Goal: Obtain resource: Download file/media

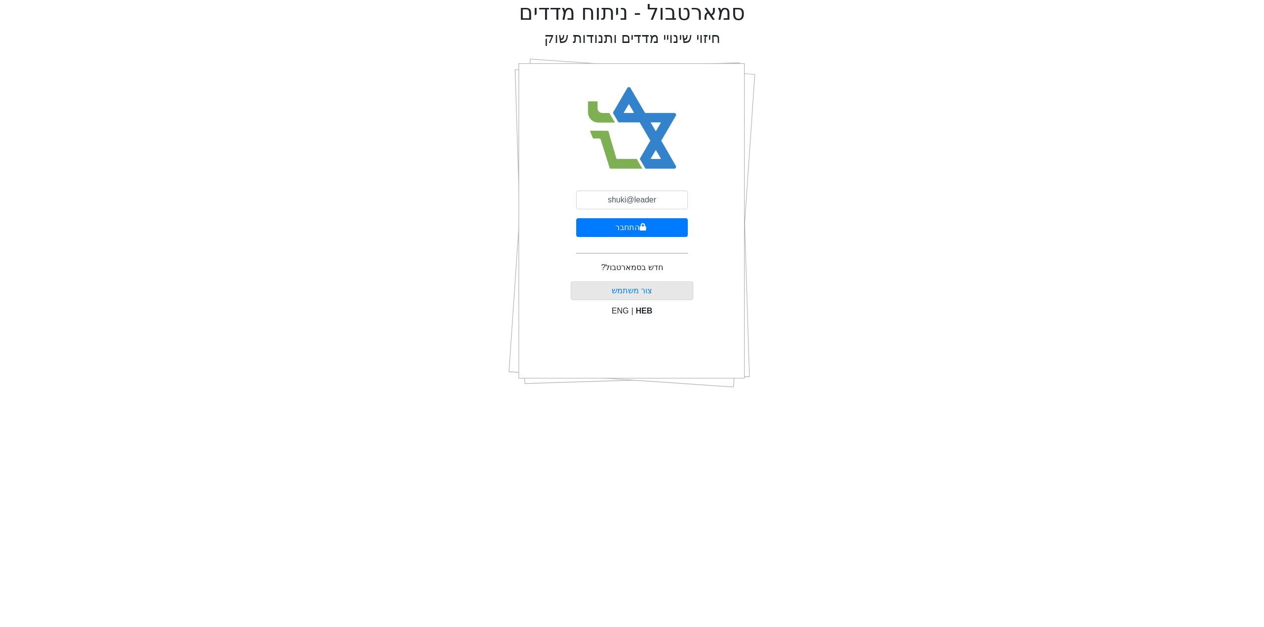
type input "[EMAIL_ADDRESS][DOMAIN_NAME]"
click at [657, 229] on button "התחבר" at bounding box center [632, 227] width 112 height 19
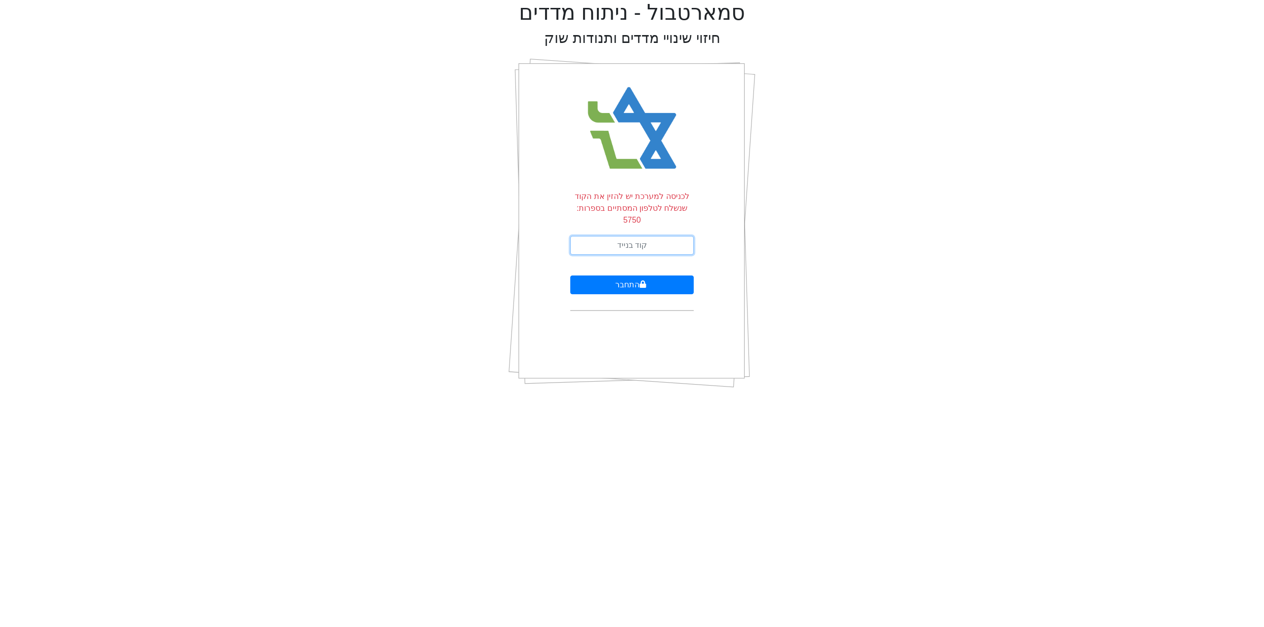
click at [654, 238] on input "text" at bounding box center [631, 245] width 123 height 19
type input "909855"
click at [570, 276] on button "התחבר" at bounding box center [631, 285] width 123 height 19
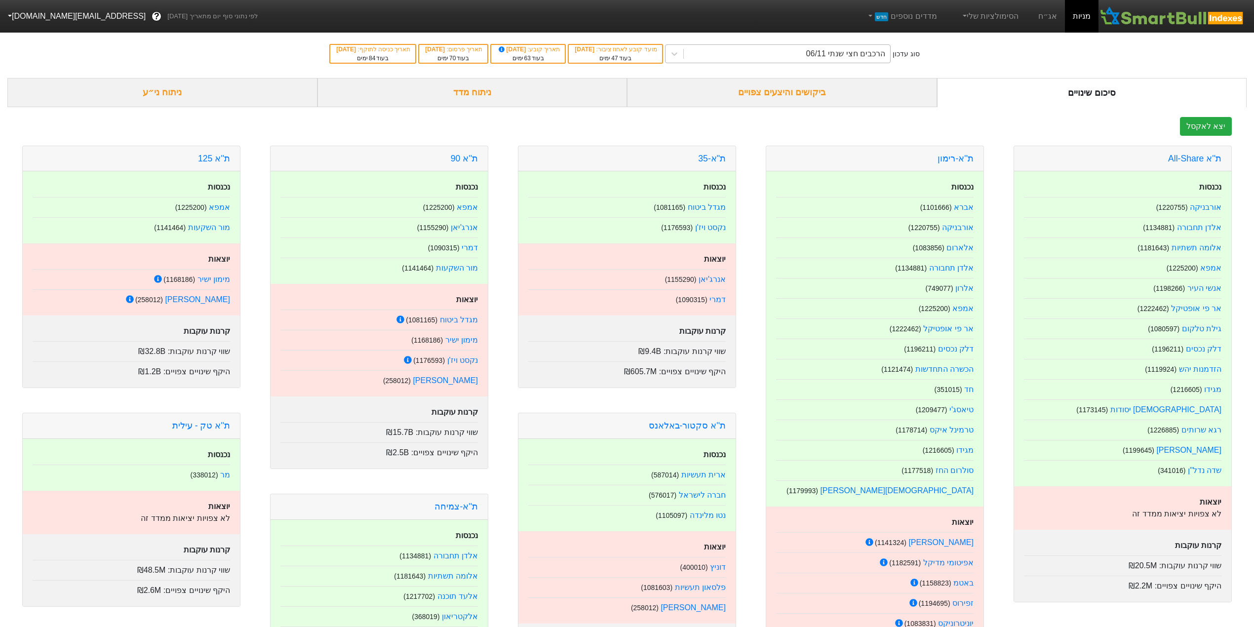
click at [712, 54] on div "הרכבים חצי שנתי 06/11" at bounding box center [787, 54] width 206 height 18
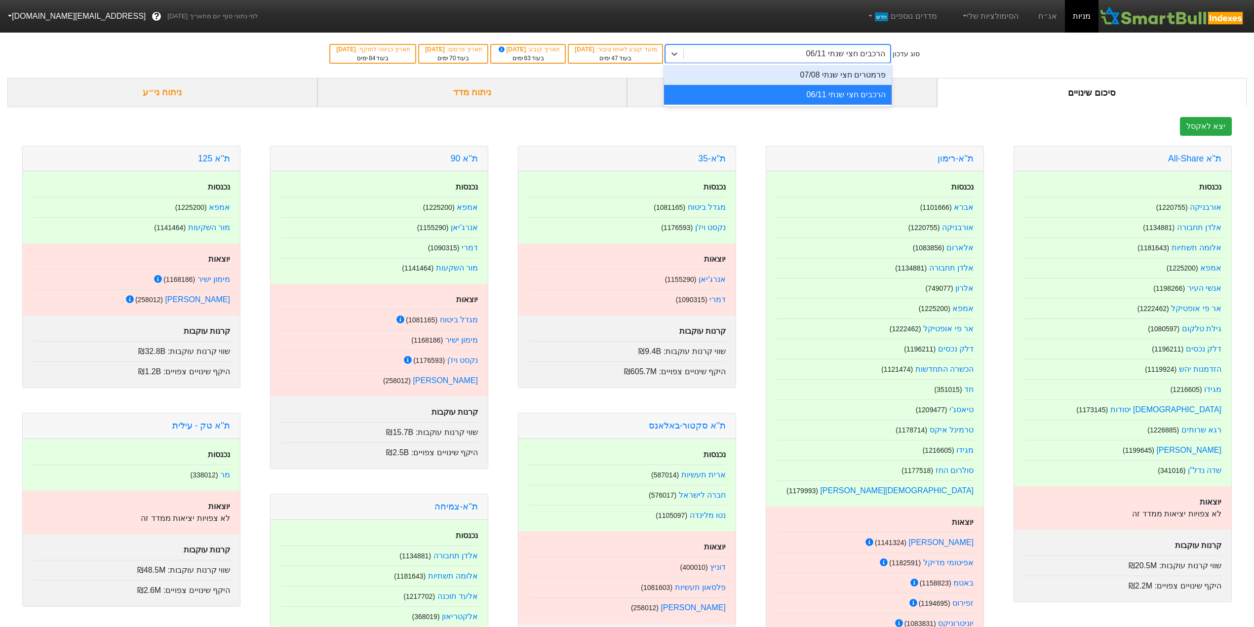
click at [820, 75] on div "פרמטרים חצי שנתי 07/08" at bounding box center [778, 75] width 228 height 20
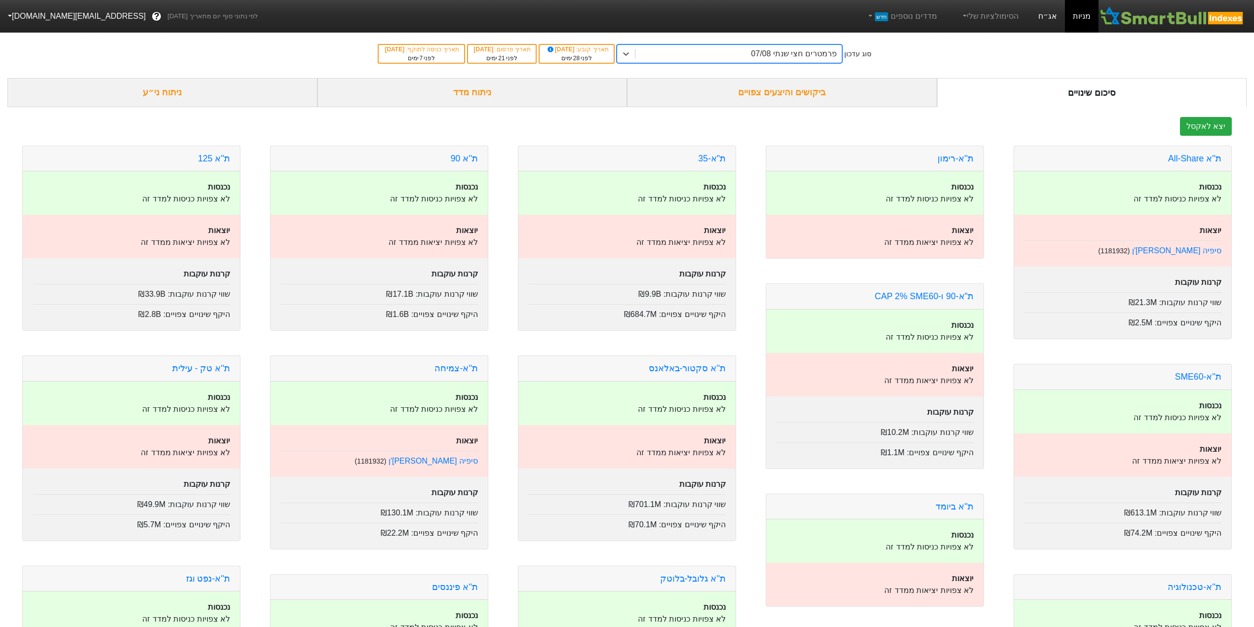
click at [1048, 13] on link "אג״ח" at bounding box center [1048, 16] width 35 height 33
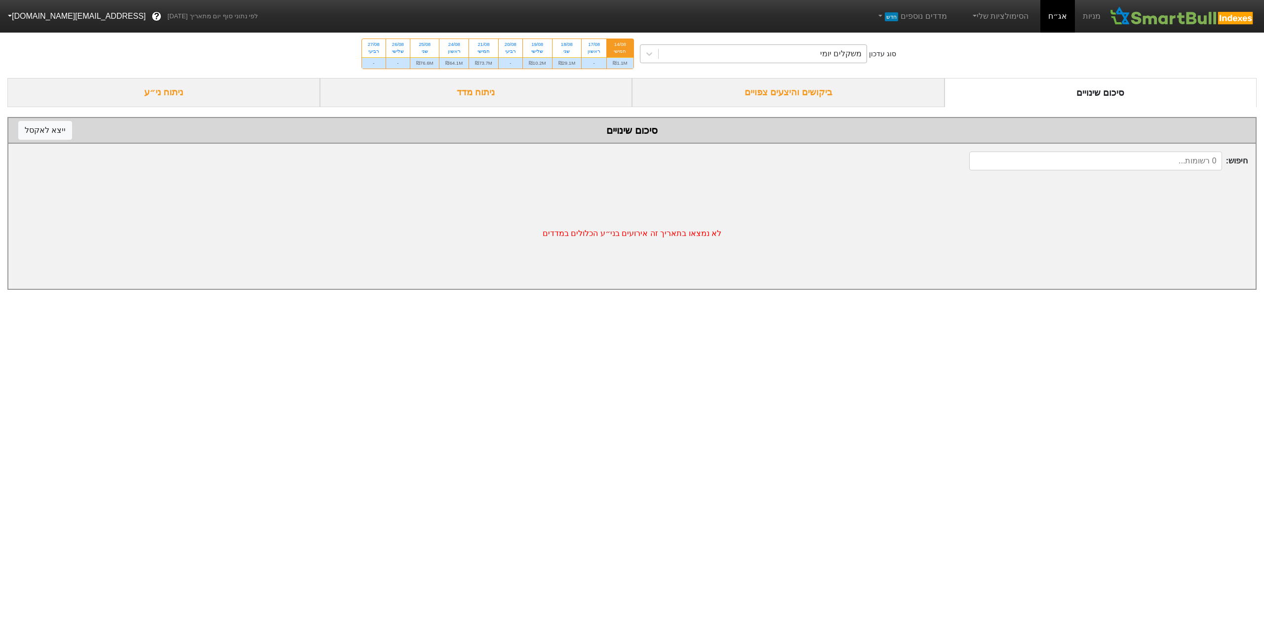
click at [697, 48] on div "משקלים יומי" at bounding box center [763, 54] width 208 height 18
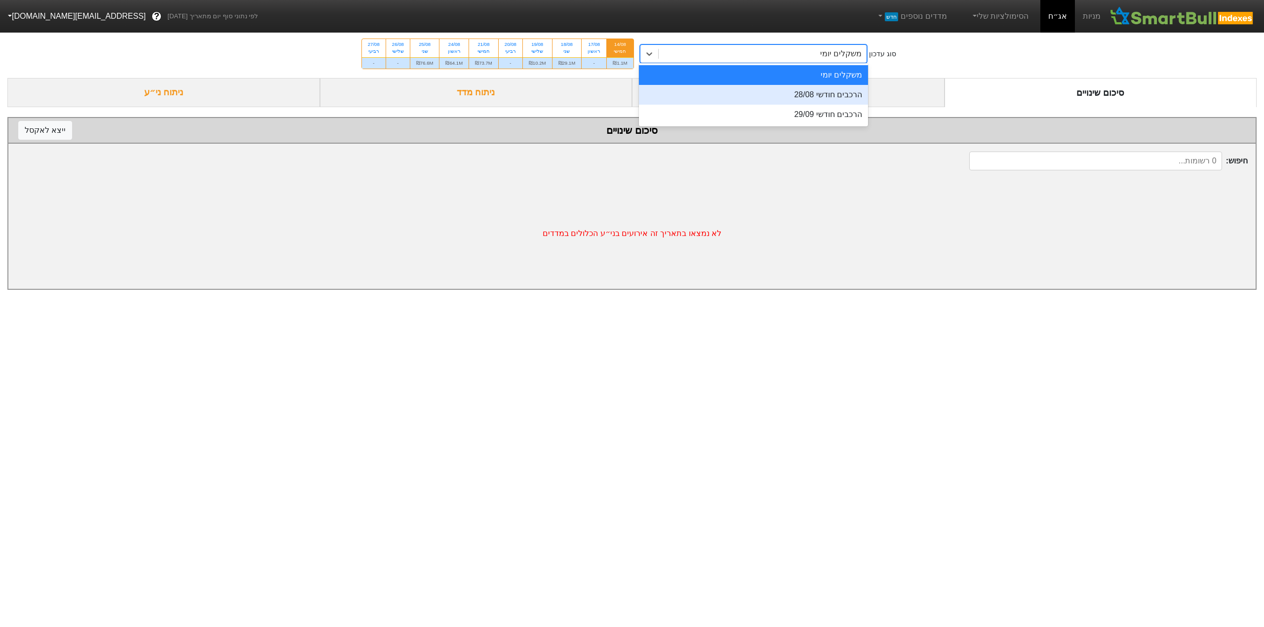
click at [798, 99] on div "הרכבים חודשי 28/08" at bounding box center [754, 95] width 230 height 20
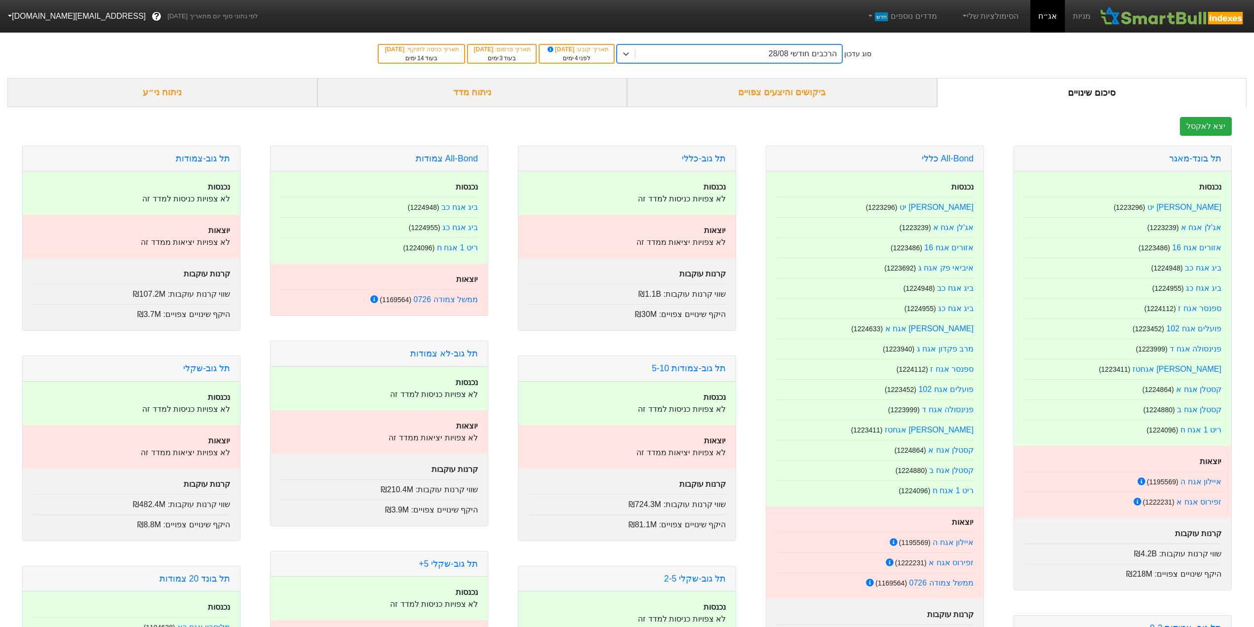
click at [130, 87] on div "ניתוח ני״ע" at bounding box center [162, 92] width 310 height 29
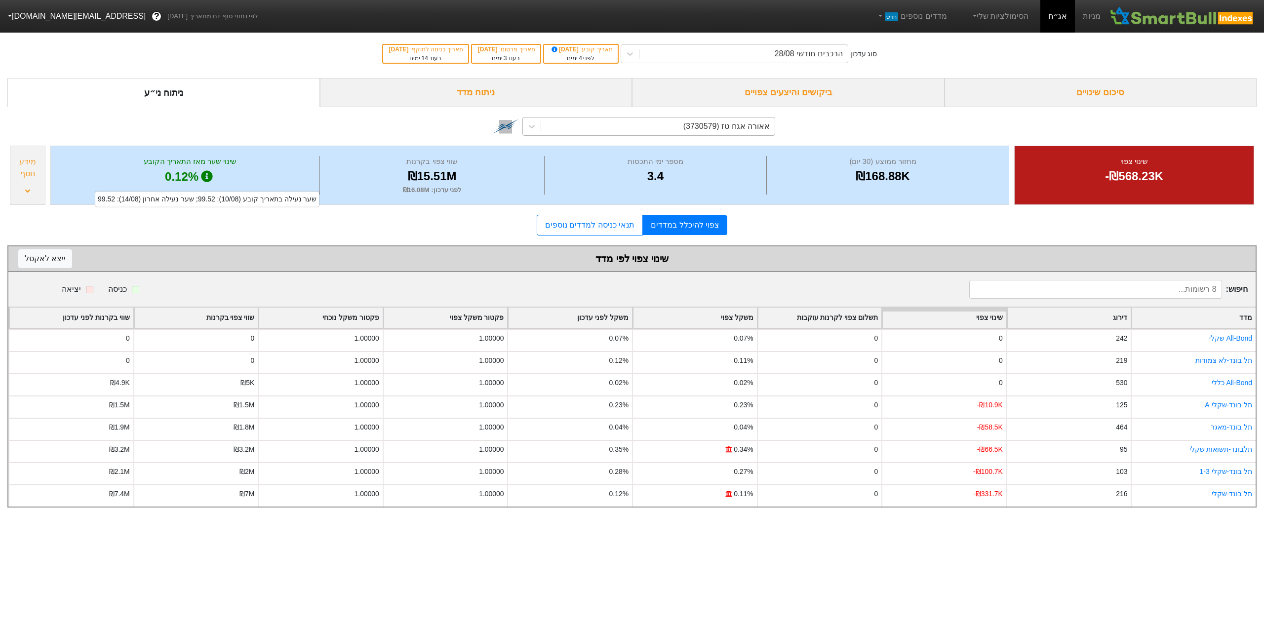
click at [690, 129] on div "אאורה אגח טז (3730579)" at bounding box center [727, 127] width 86 height 12
type input "k"
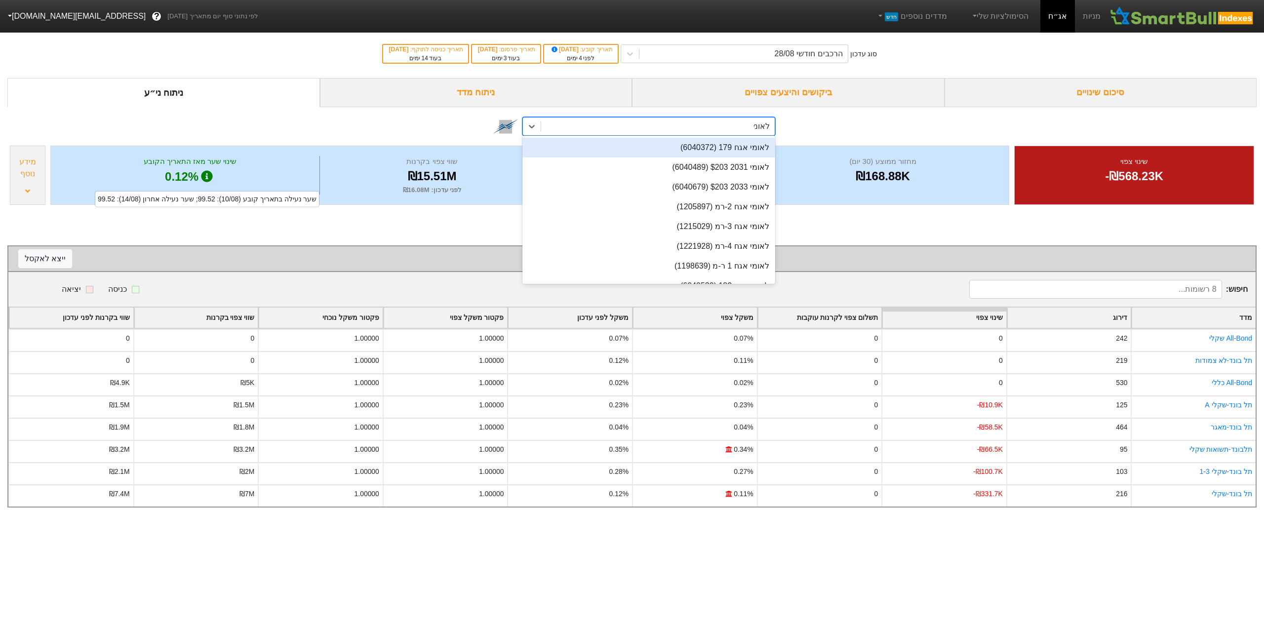
type input "לאומי"
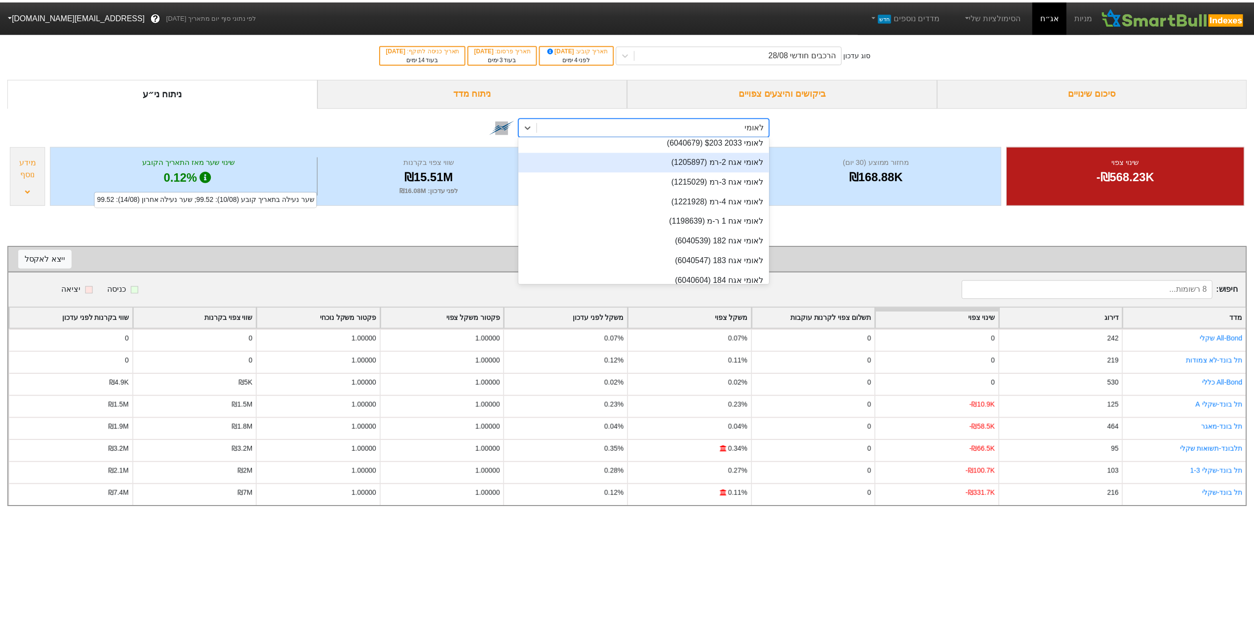
scroll to position [66, 0]
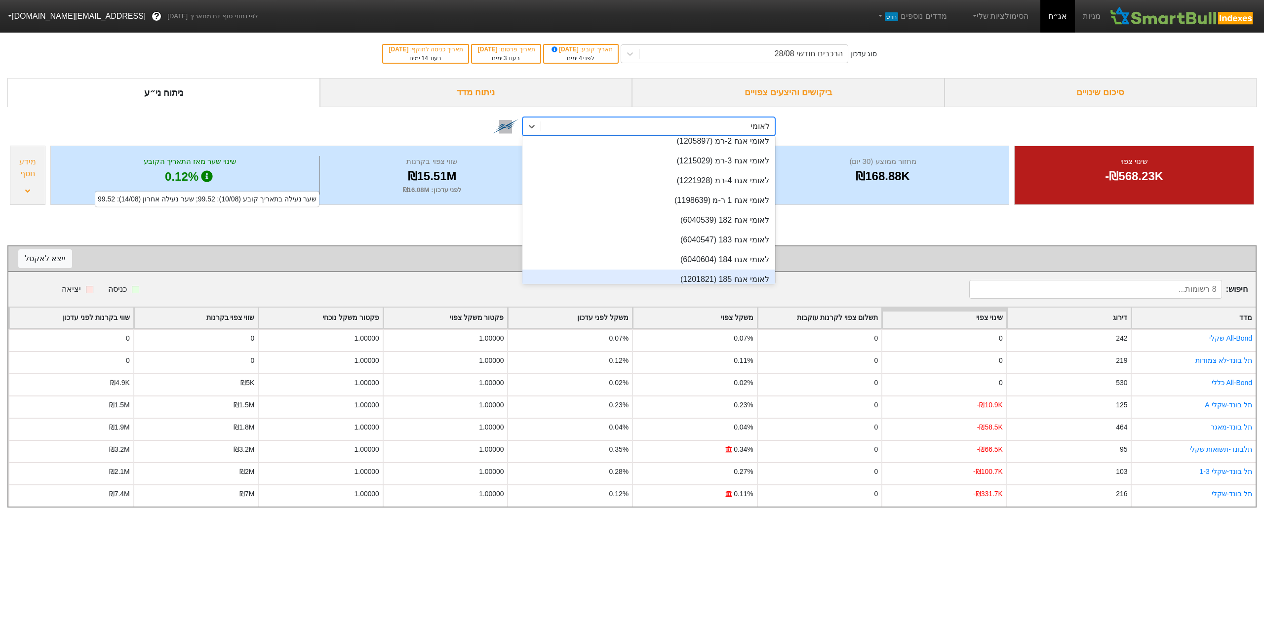
click at [717, 277] on div "לאומי אגח 185 (1201821)" at bounding box center [649, 280] width 253 height 20
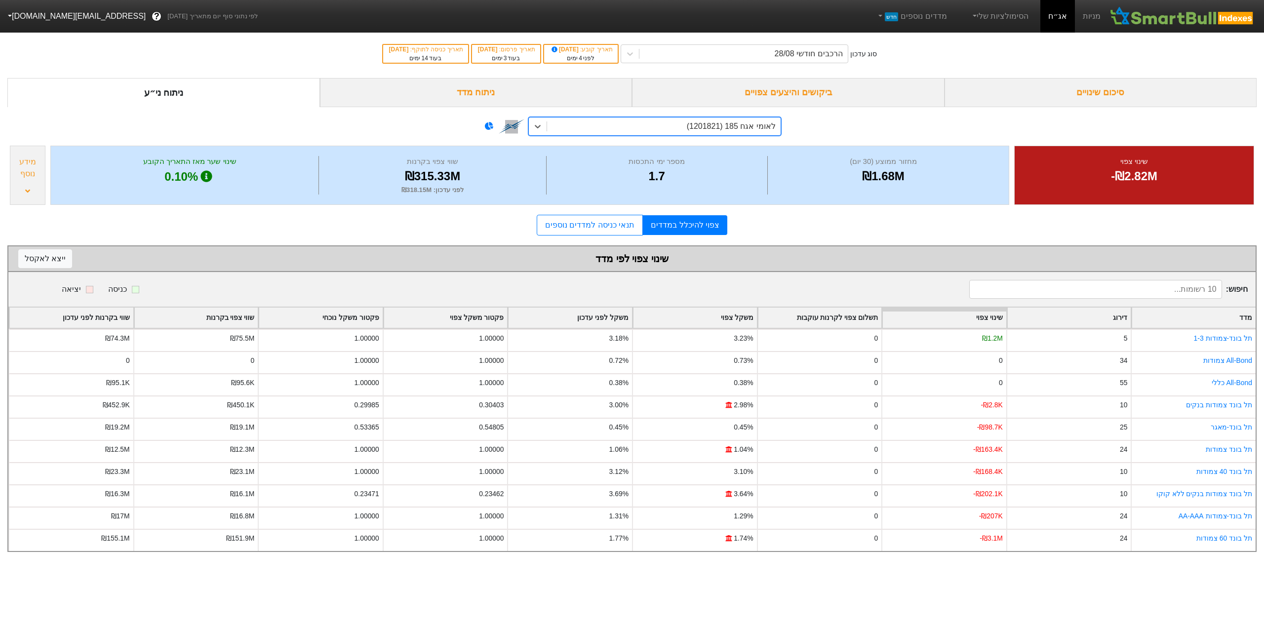
click at [464, 90] on div "ניתוח מדד" at bounding box center [476, 92] width 313 height 29
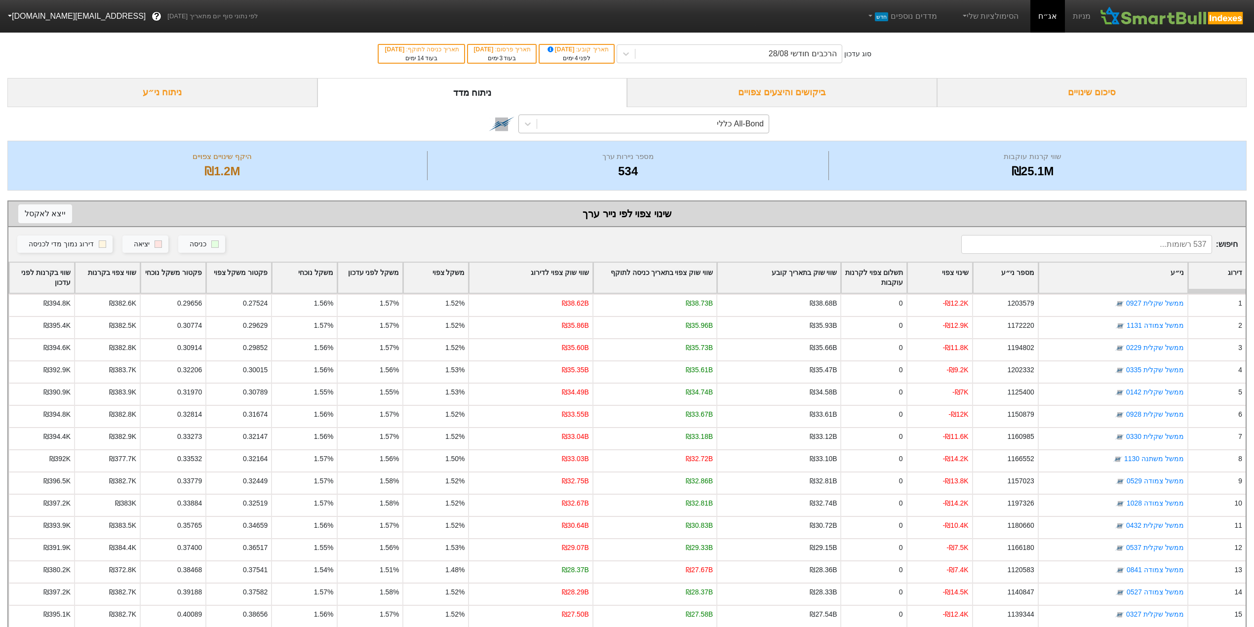
click at [587, 123] on div "All-Bond כללי" at bounding box center [653, 124] width 232 height 18
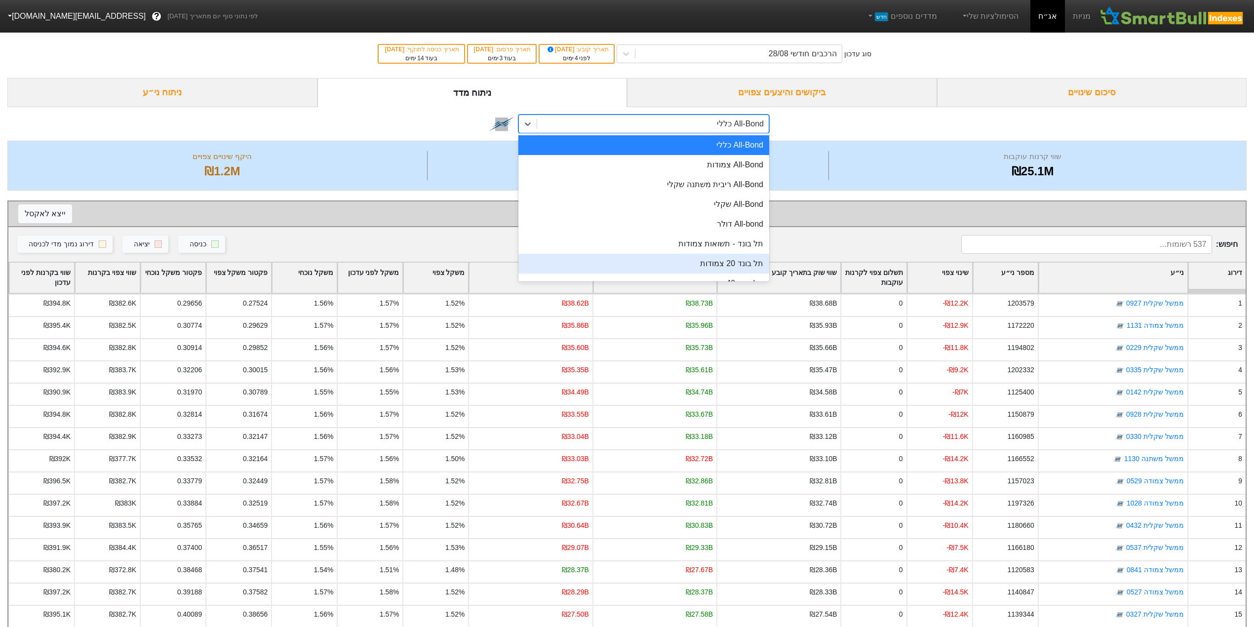
click at [727, 268] on div "תל בונד 20 צמודות" at bounding box center [644, 264] width 251 height 20
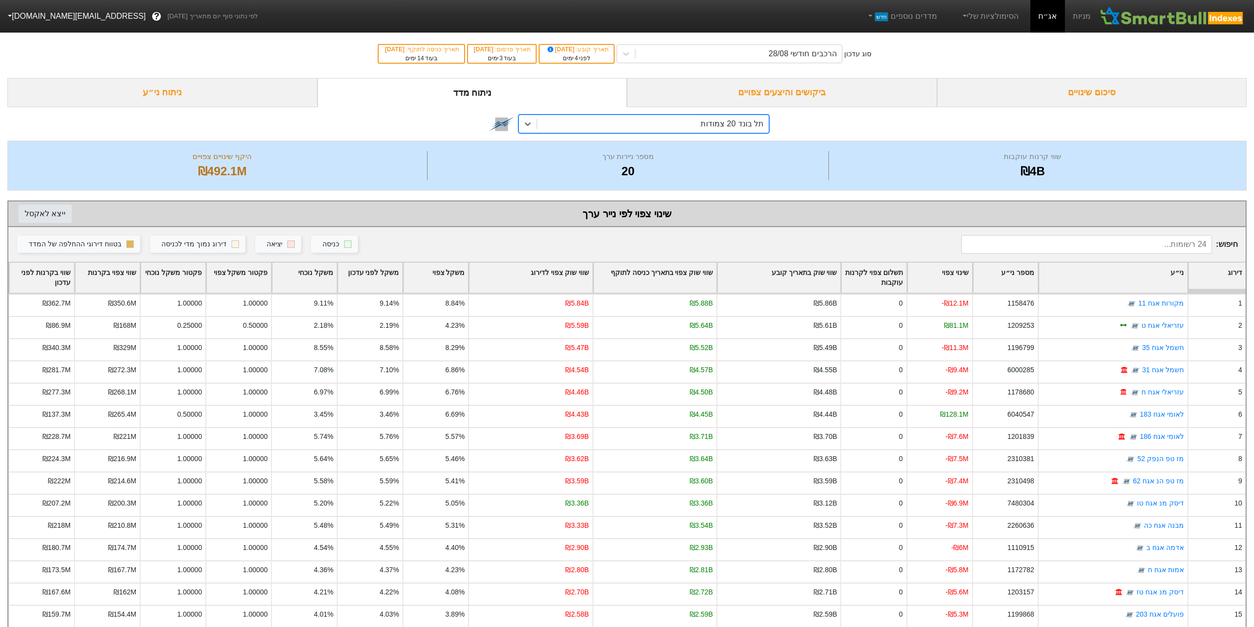
click at [40, 209] on button "ייצא ל אקסל" at bounding box center [45, 213] width 54 height 19
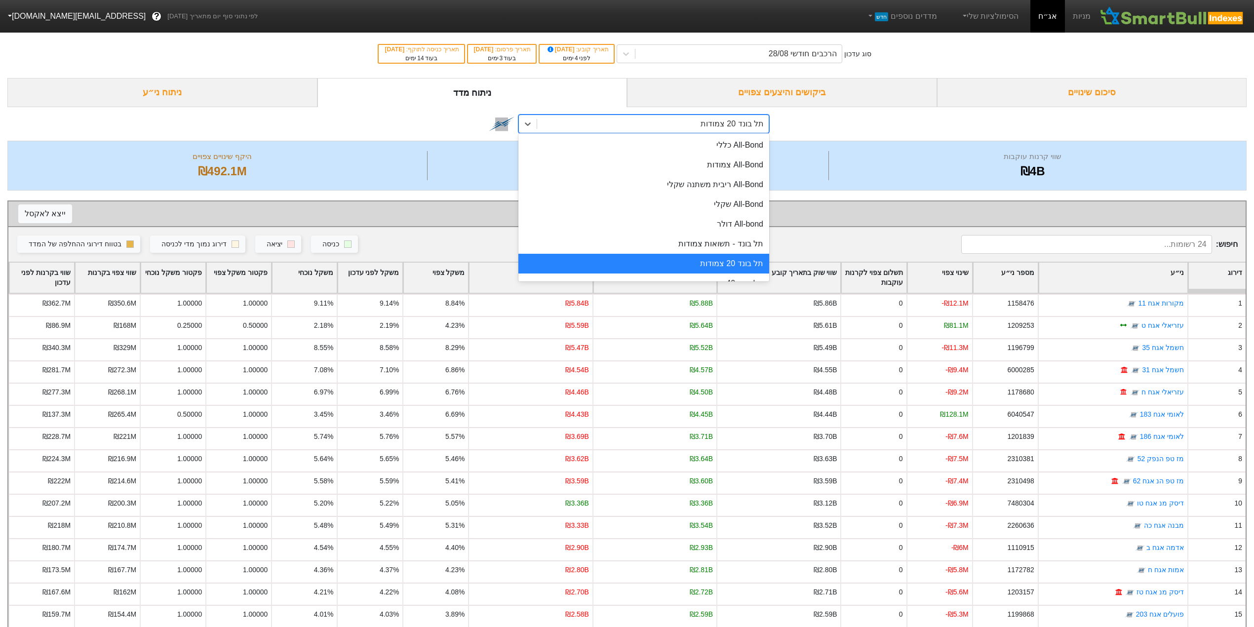
click at [591, 125] on div "תל בונד 20 צמודות" at bounding box center [653, 124] width 232 height 18
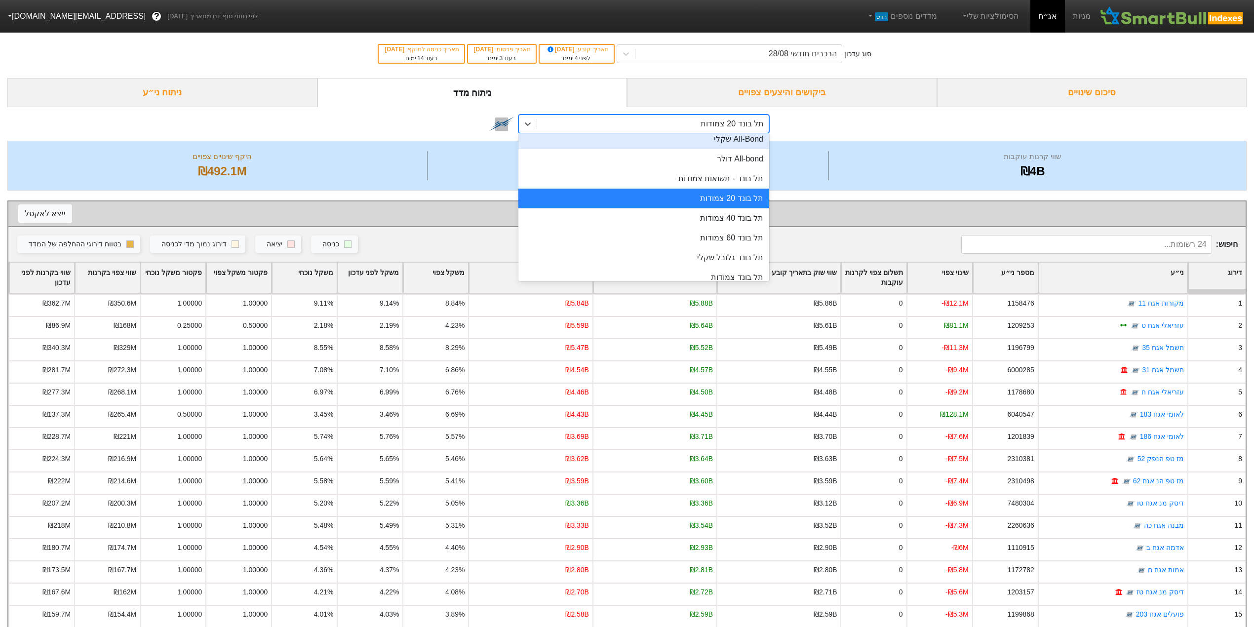
scroll to position [66, 0]
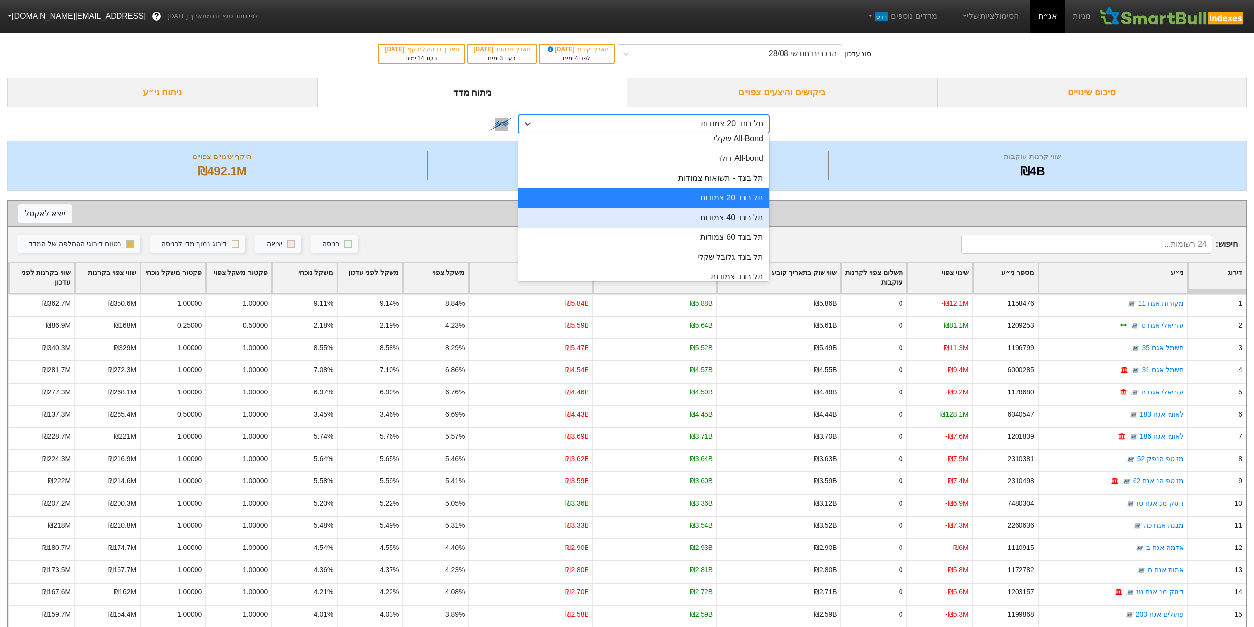
click at [684, 212] on div "תל בונד 40 צמודות" at bounding box center [644, 218] width 251 height 20
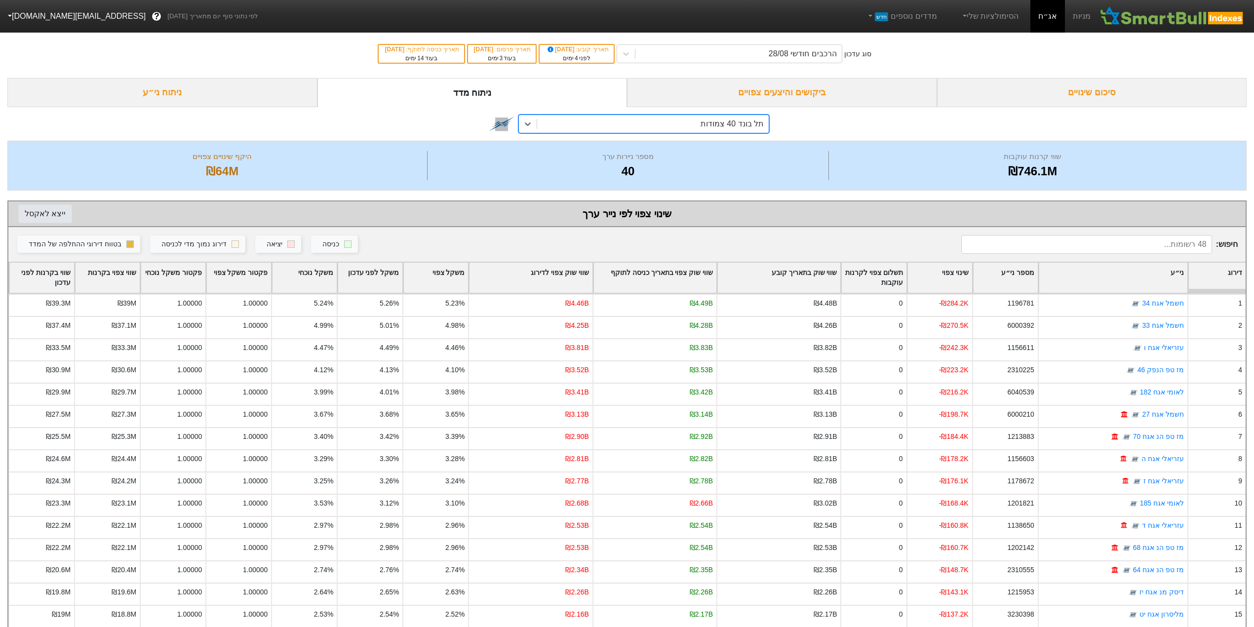
click at [41, 214] on button "ייצא ל אקסל" at bounding box center [45, 213] width 54 height 19
click at [672, 117] on div "תל בונד 40 צמודות" at bounding box center [653, 124] width 232 height 18
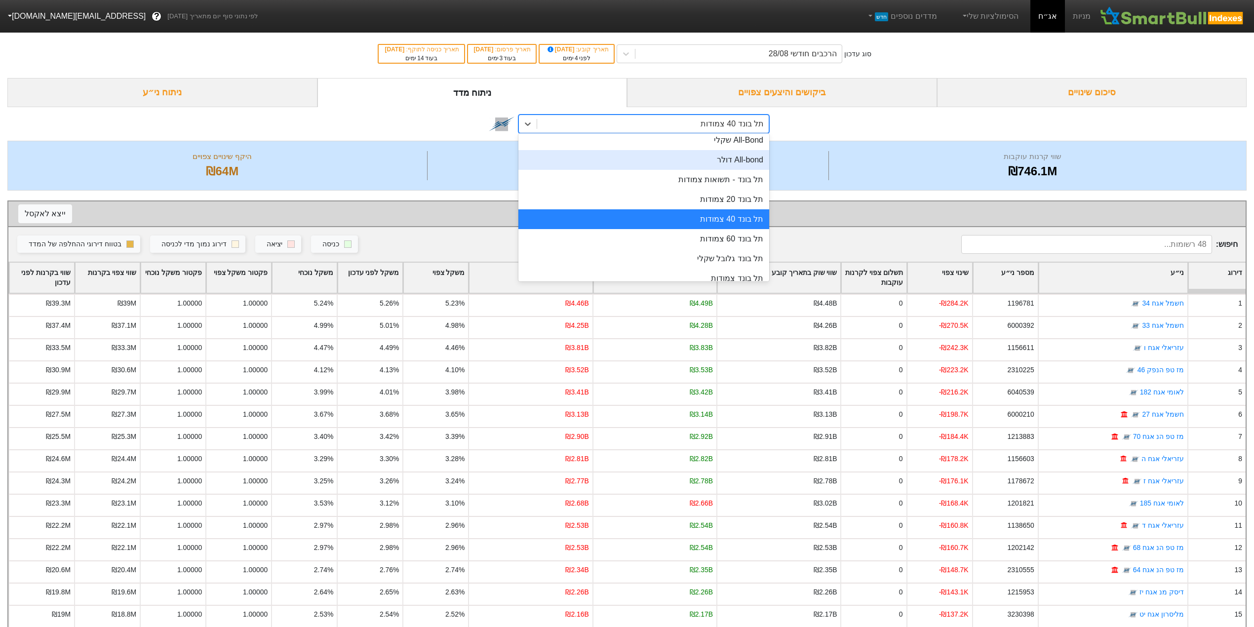
scroll to position [84, 0]
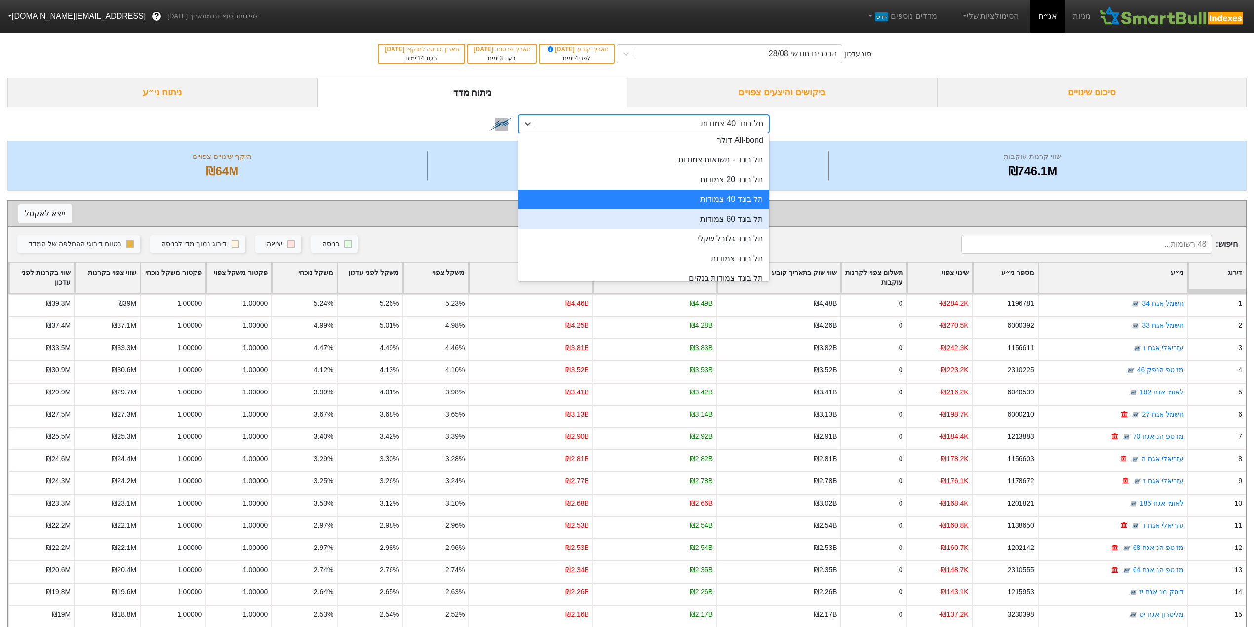
click at [710, 216] on div "תל בונד 60 צמודות" at bounding box center [644, 219] width 251 height 20
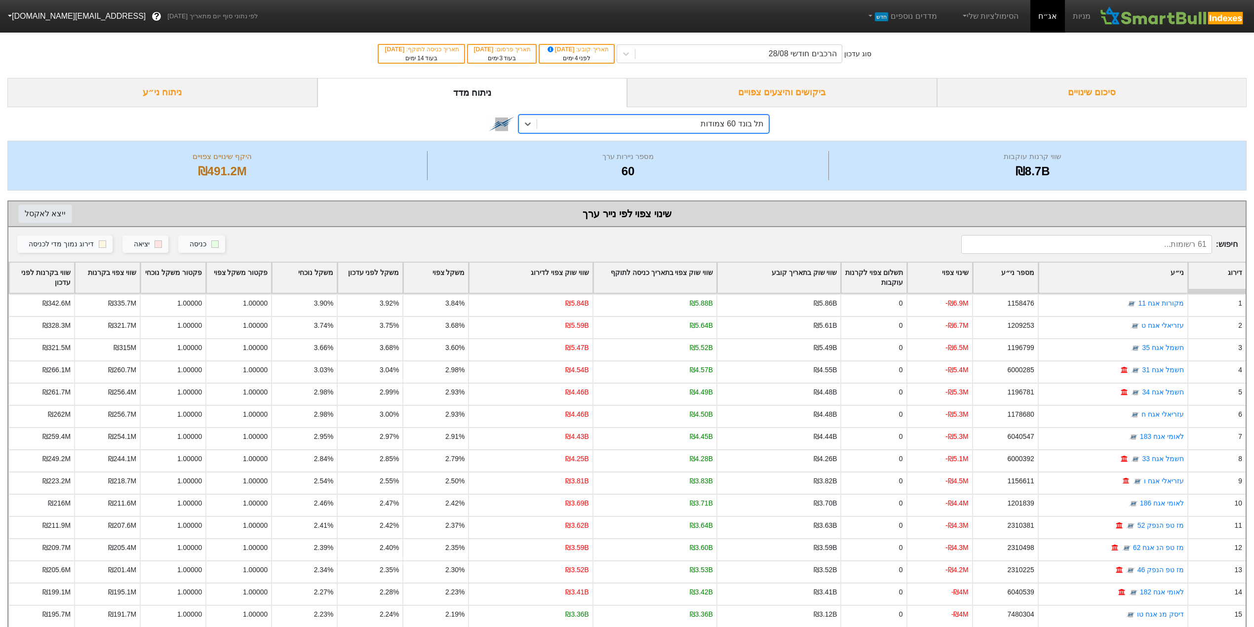
click at [40, 212] on button "ייצא ל אקסל" at bounding box center [45, 213] width 54 height 19
click at [708, 125] on div "תל בונד 60 צמודות" at bounding box center [732, 124] width 63 height 12
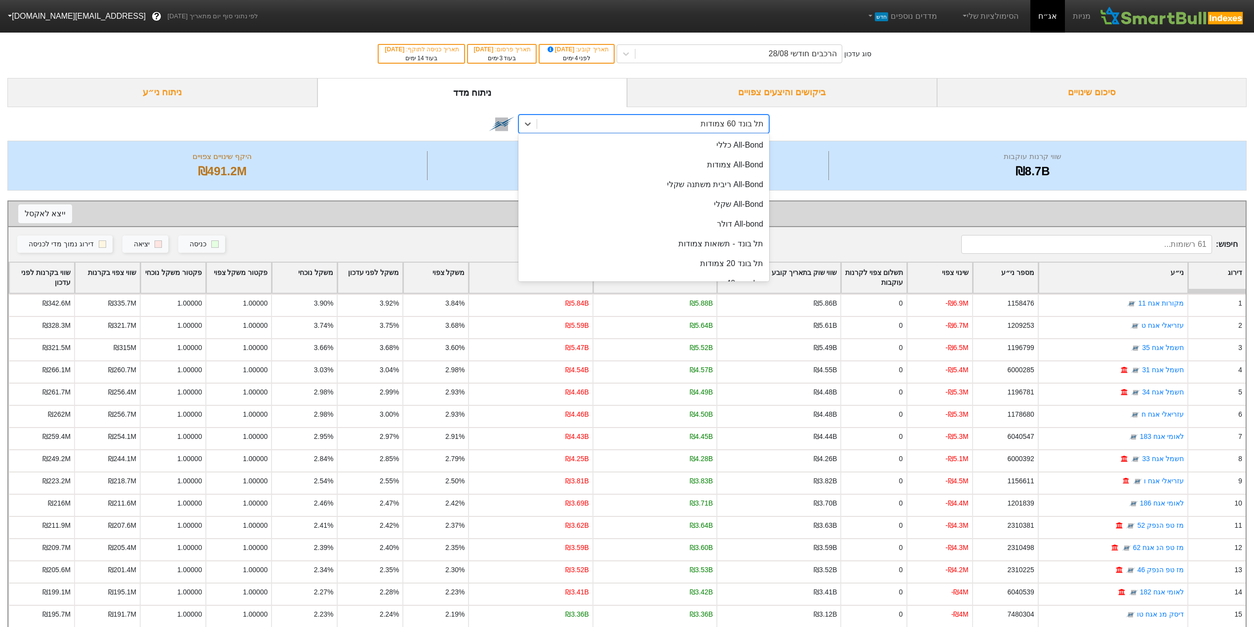
scroll to position [38, 0]
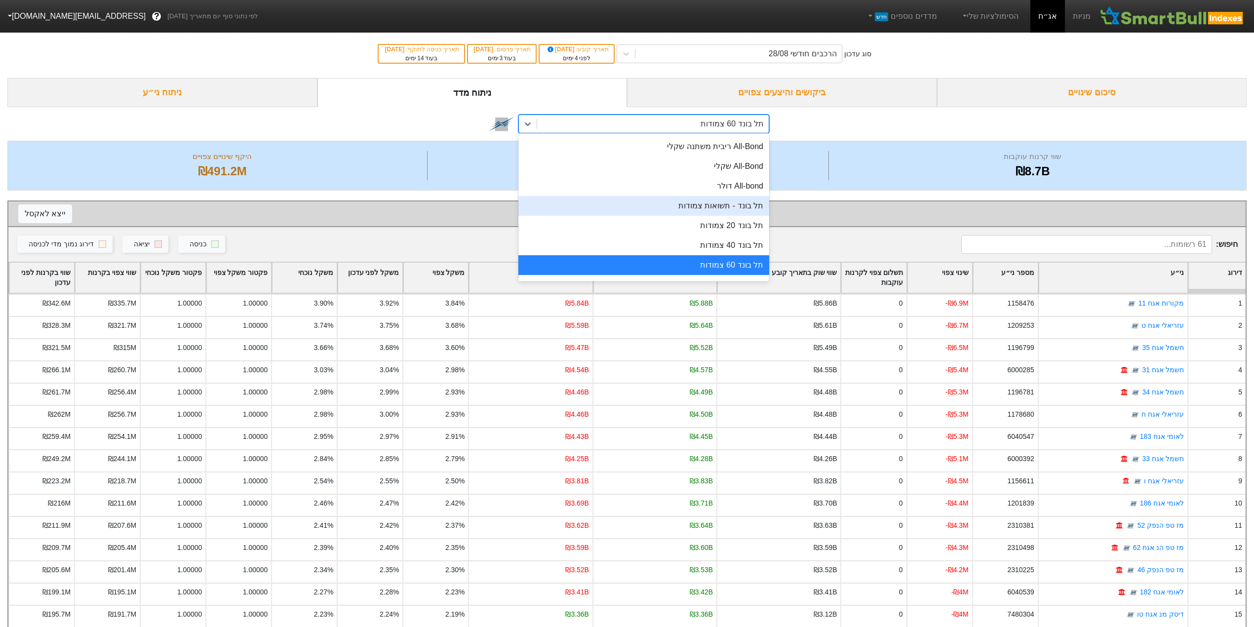
click at [678, 210] on div "תל בונד - תשואות צמודות" at bounding box center [644, 206] width 251 height 20
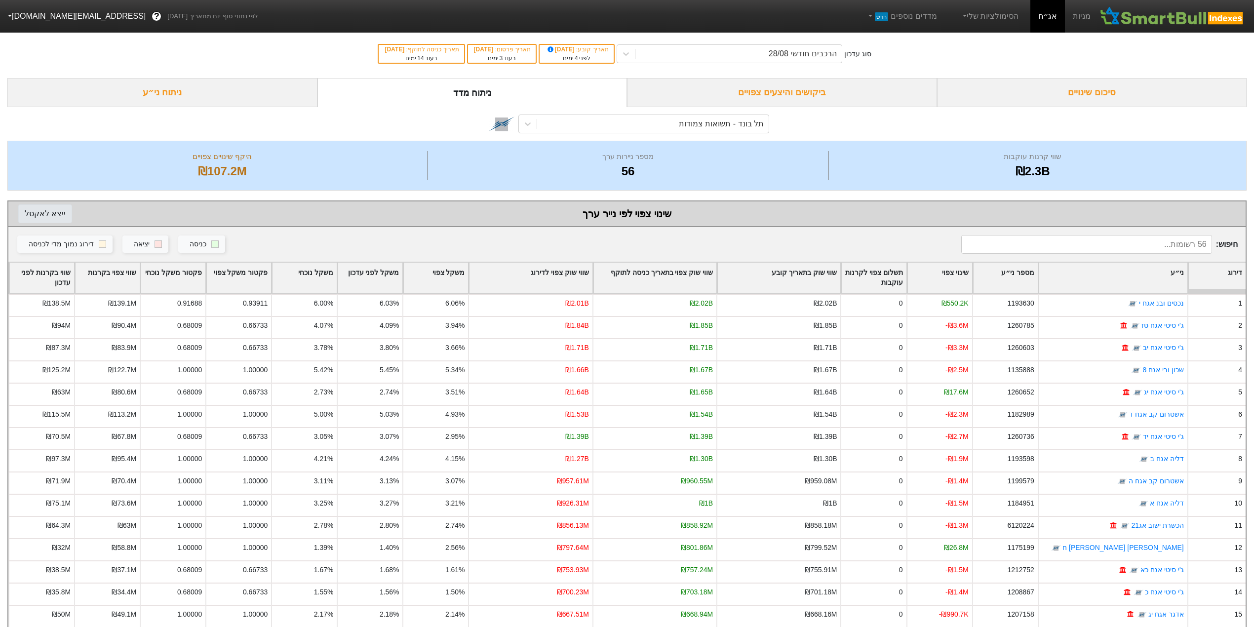
click at [47, 216] on button "ייצא ל אקסל" at bounding box center [45, 213] width 54 height 19
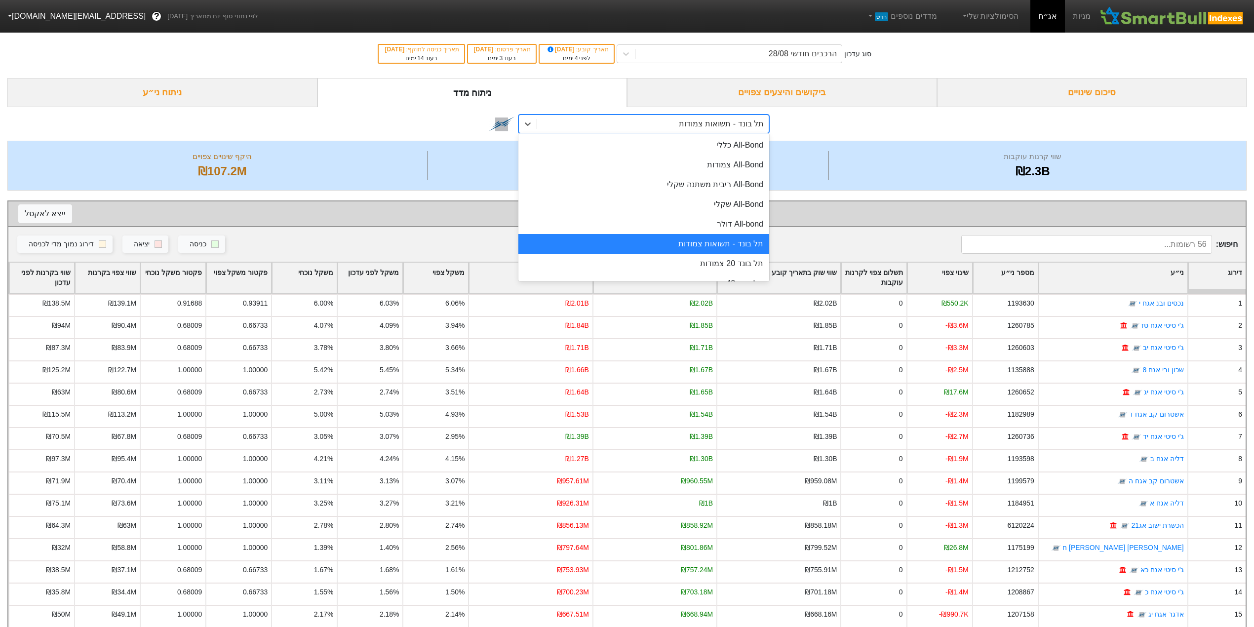
click at [737, 125] on div "תל בונד - תשואות צמודות" at bounding box center [721, 124] width 85 height 12
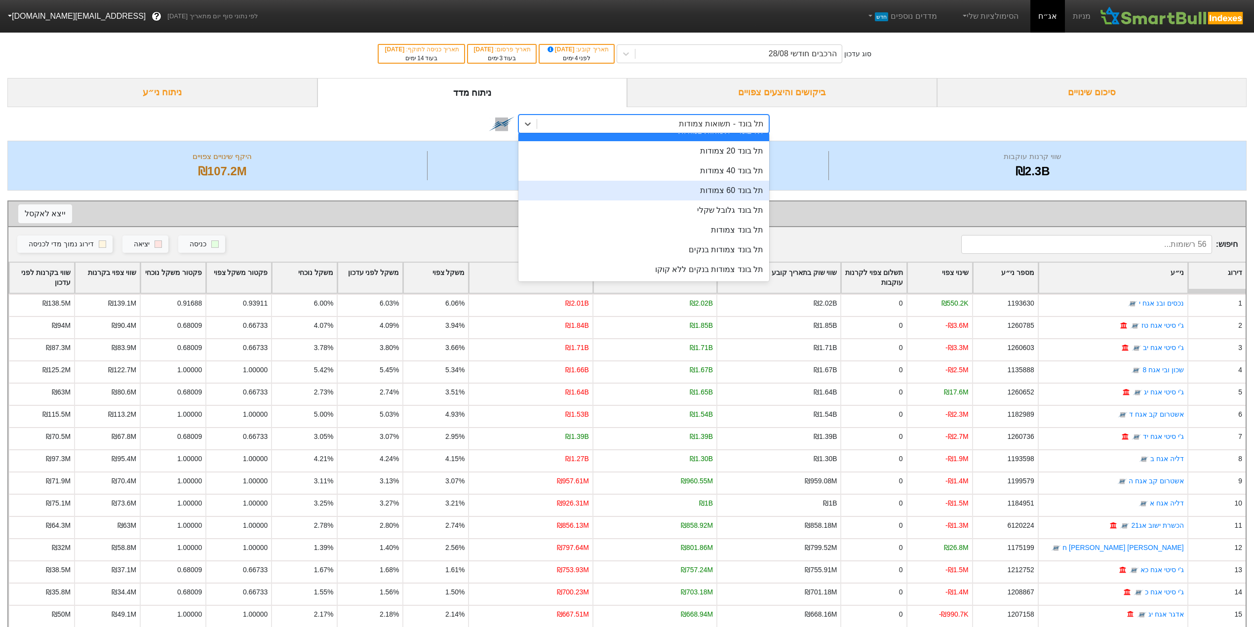
scroll to position [131, 0]
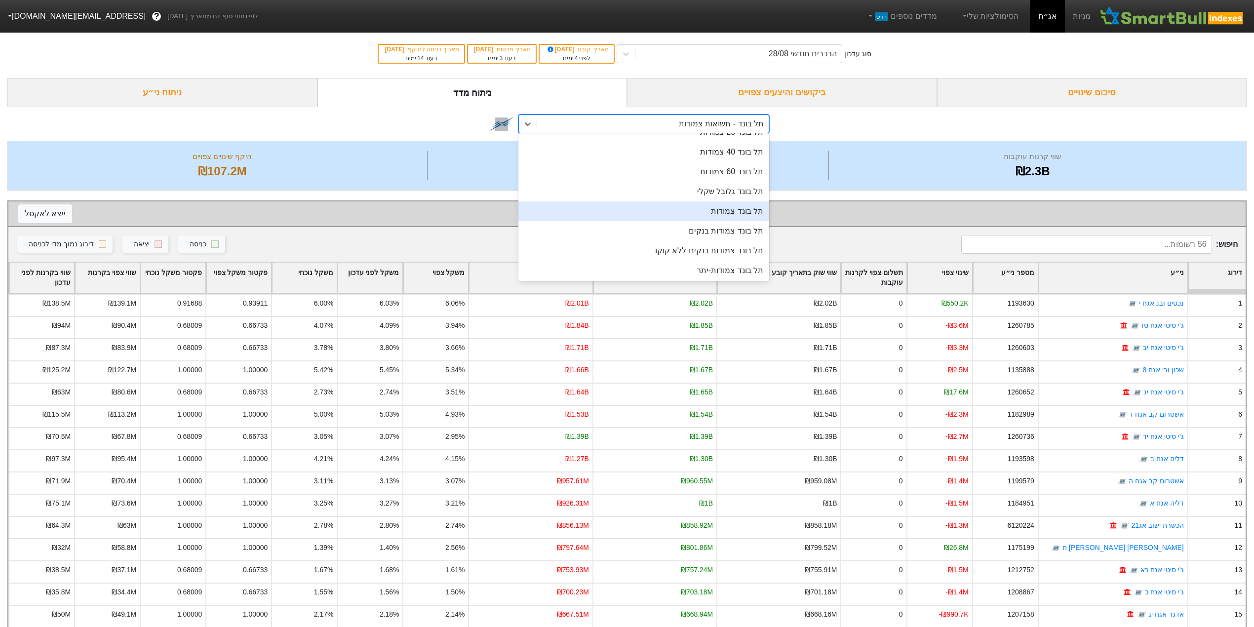
click at [737, 212] on div "תל בונד צמודות" at bounding box center [644, 211] width 251 height 20
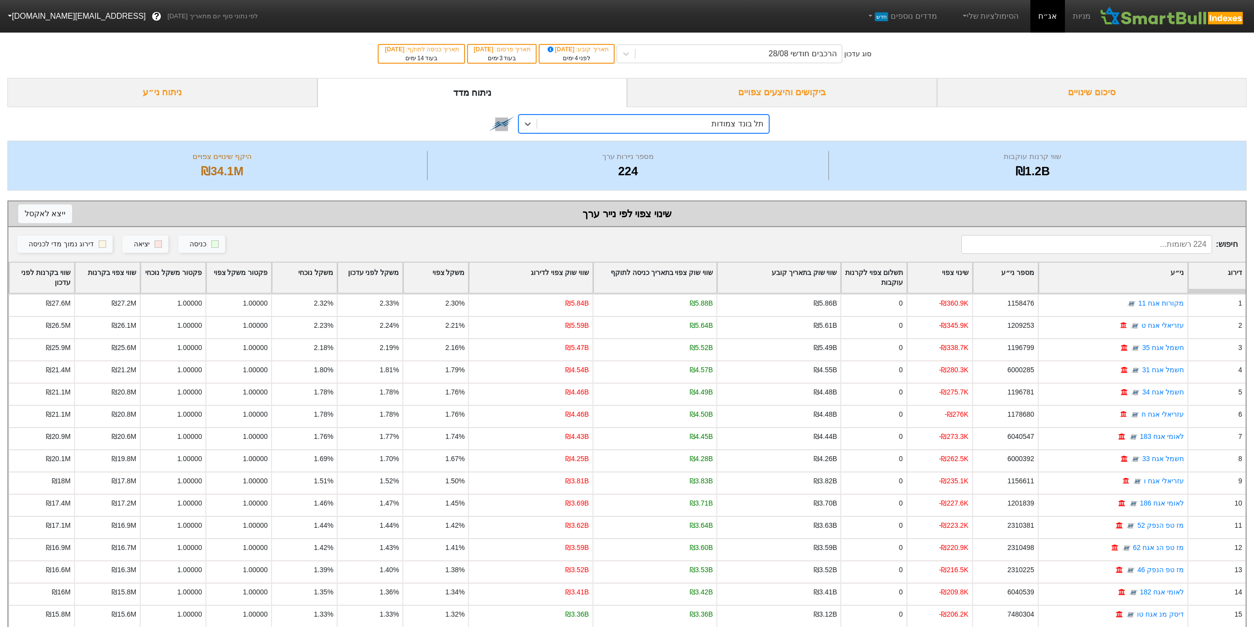
click at [666, 119] on div "תל בונד צמודות" at bounding box center [653, 124] width 232 height 18
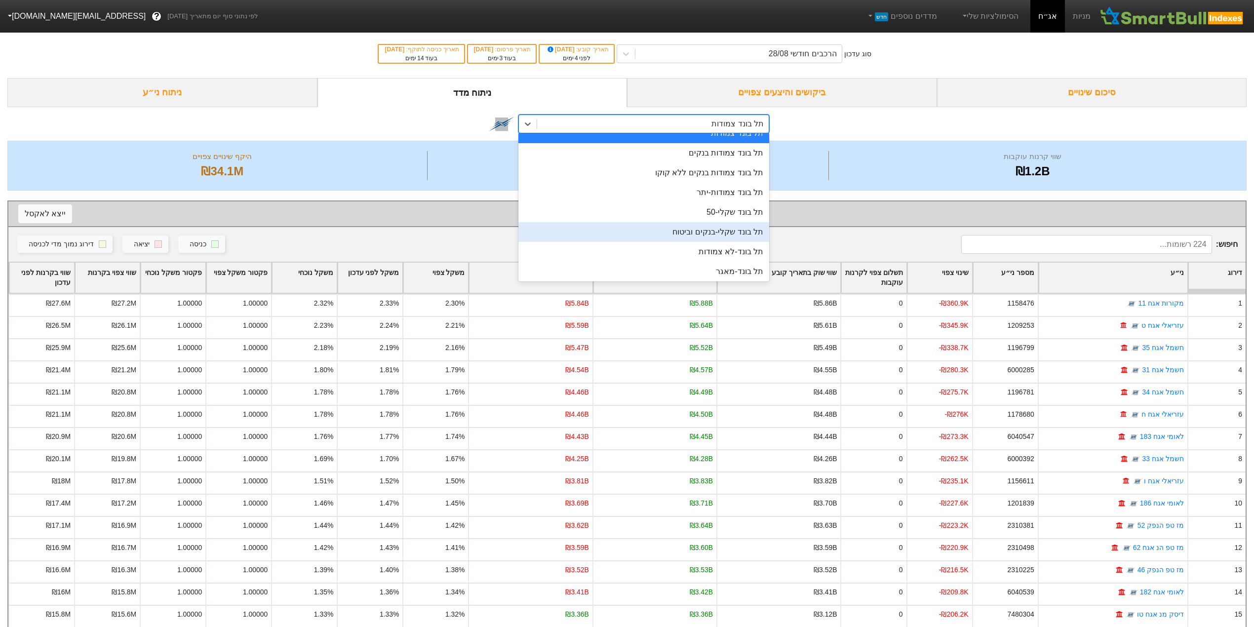
scroll to position [275, 0]
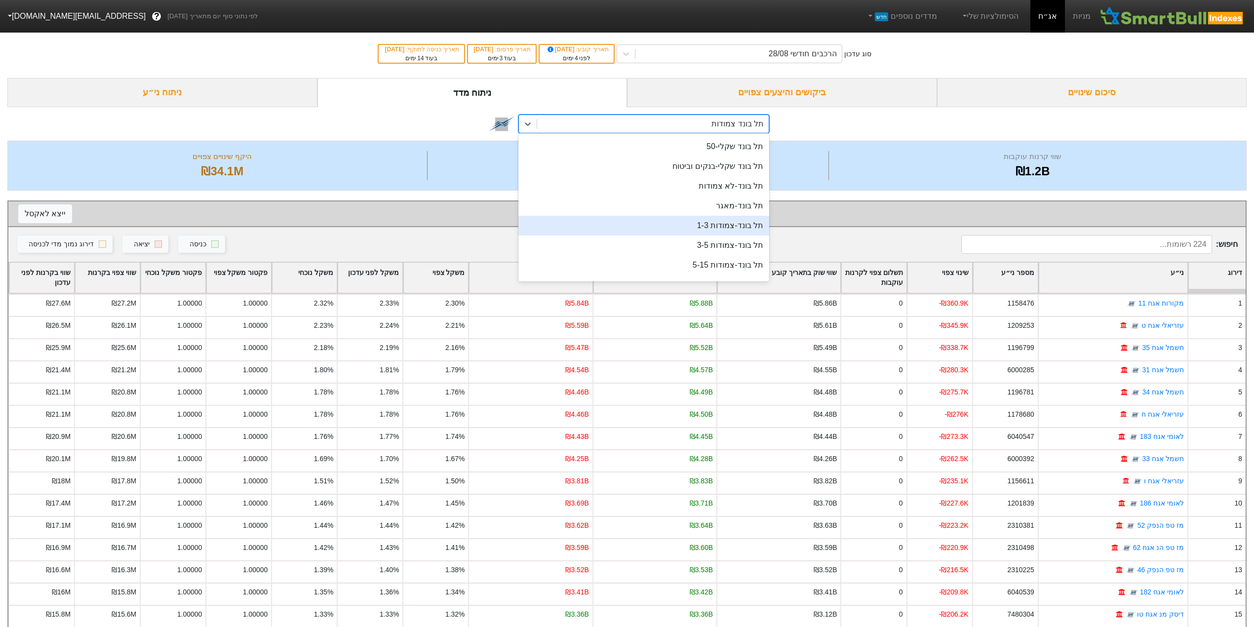
click at [688, 226] on div "תל בונד-צמודות 1-3" at bounding box center [644, 226] width 251 height 20
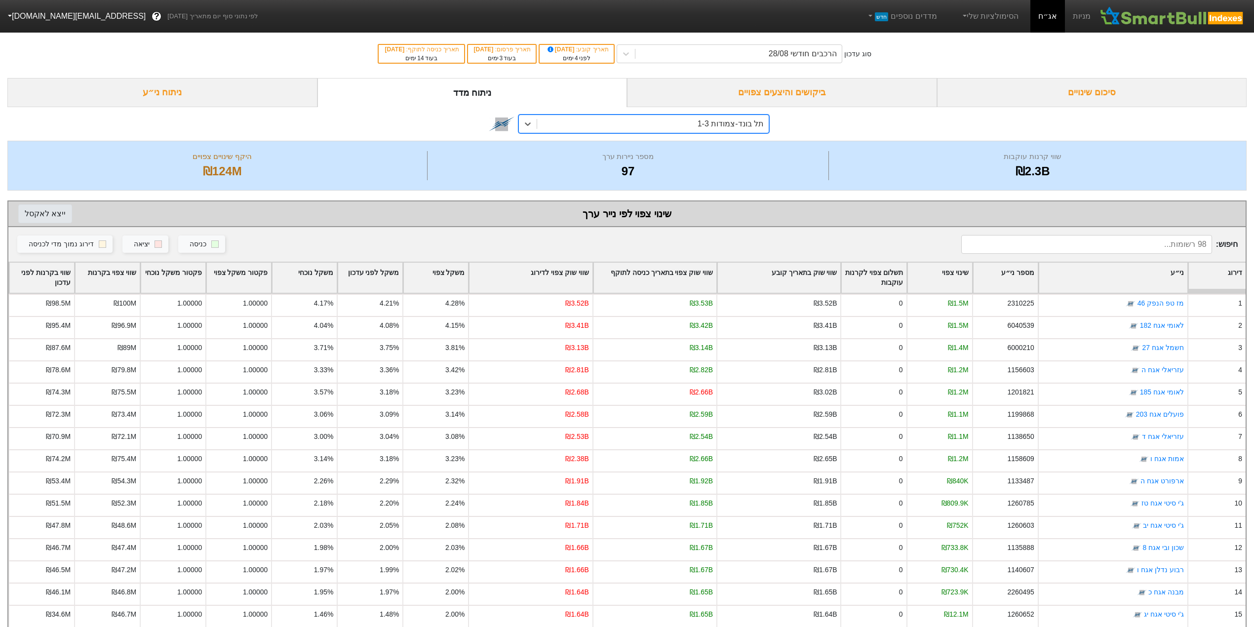
click at [46, 214] on button "ייצא ל אקסל" at bounding box center [45, 213] width 54 height 19
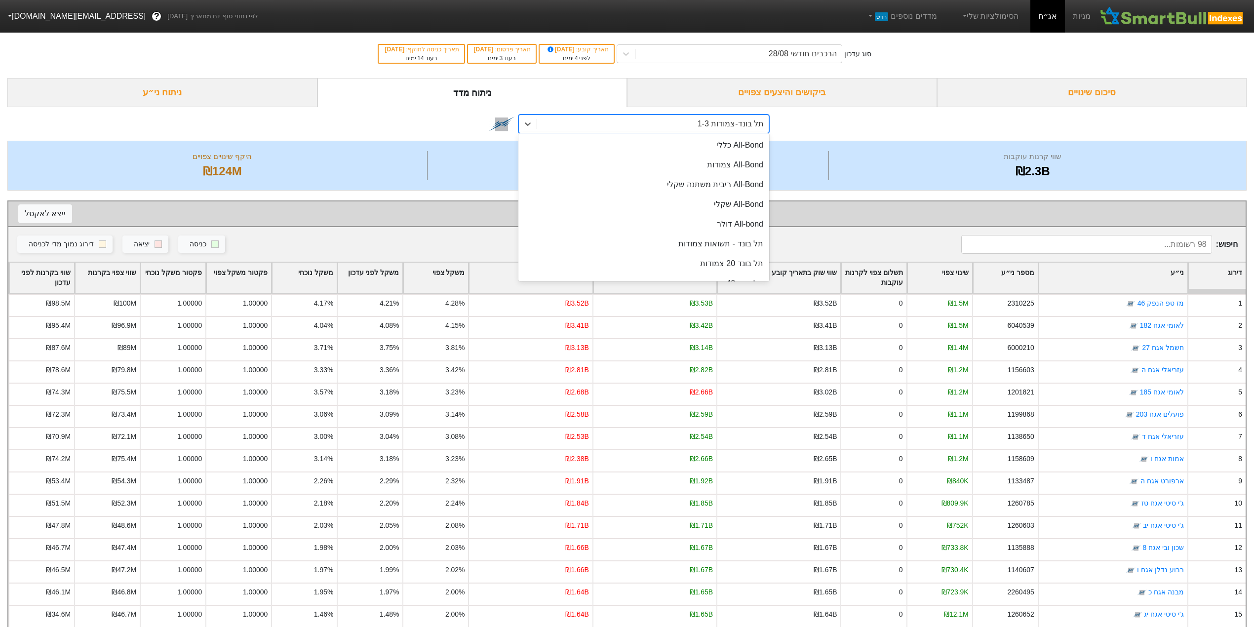
click at [664, 126] on div "תל בונד-צמודות 1-3" at bounding box center [653, 124] width 232 height 18
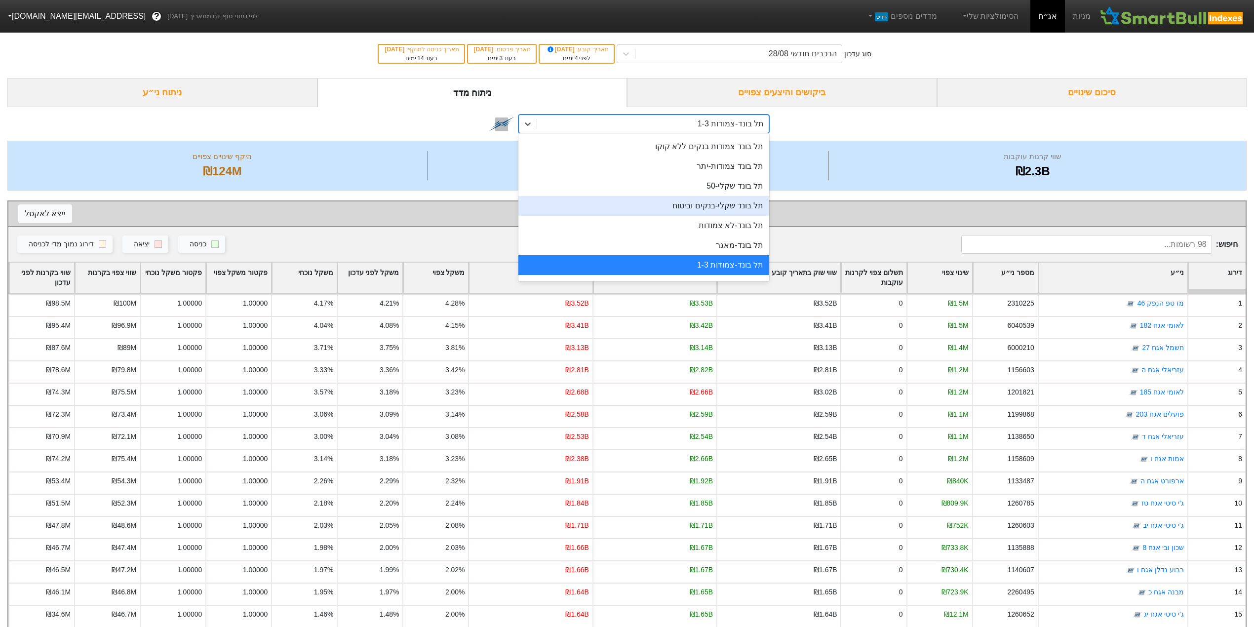
scroll to position [301, 0]
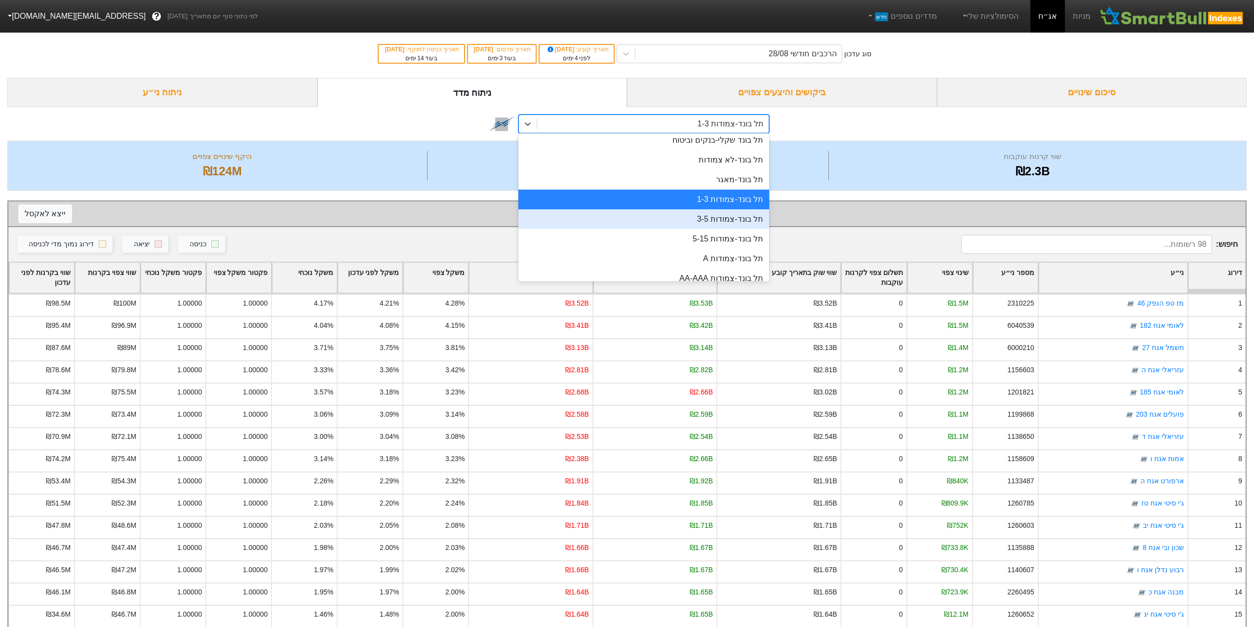
click at [710, 215] on div "תל בונד-צמודות 3-5" at bounding box center [644, 219] width 251 height 20
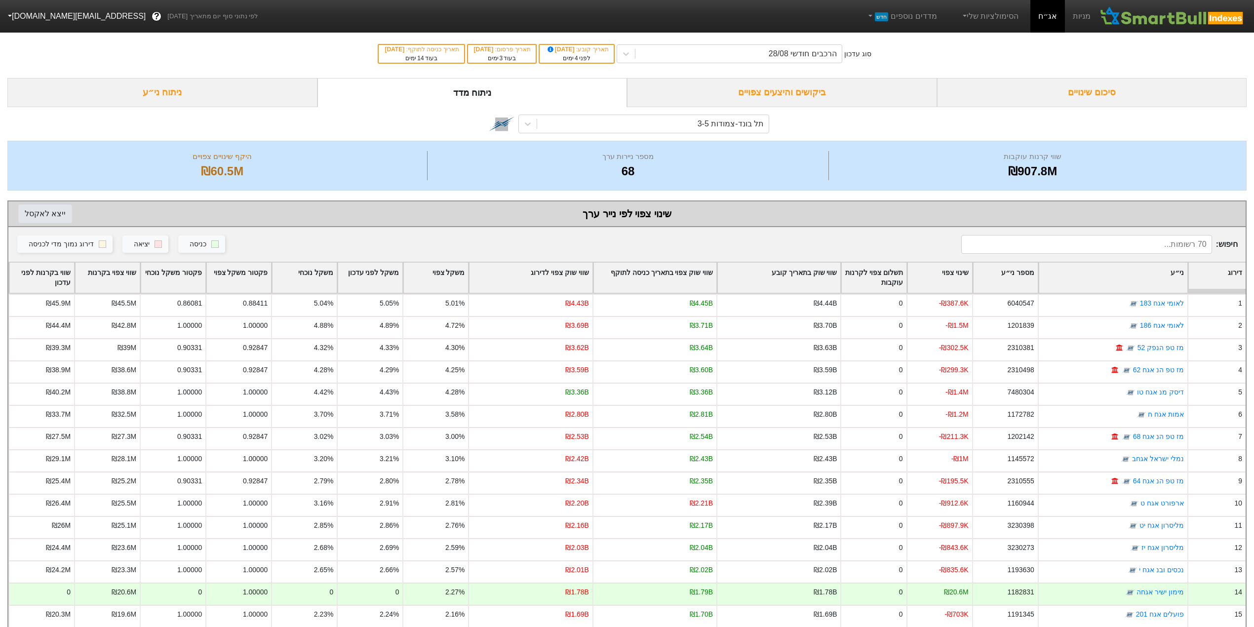
click at [54, 212] on button "ייצא ל אקסל" at bounding box center [45, 213] width 54 height 19
click at [682, 123] on div "תל בונד-צמודות 3-5" at bounding box center [653, 124] width 232 height 18
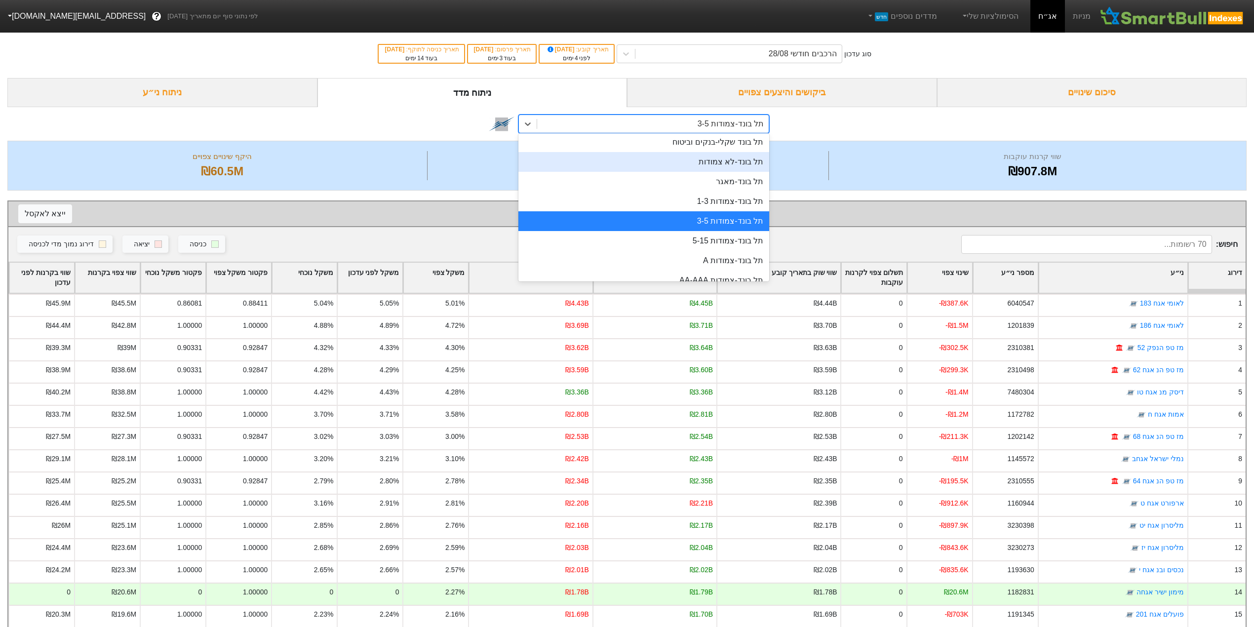
scroll to position [321, 0]
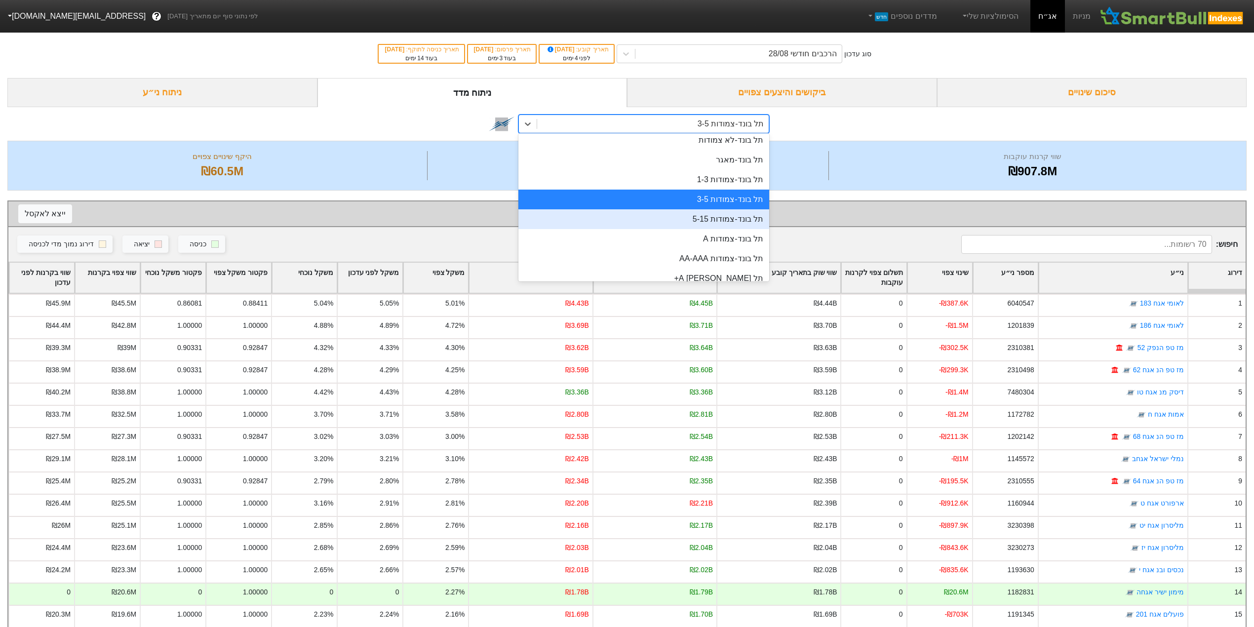
click at [694, 222] on div "תל בונד-צמודות 5-15" at bounding box center [644, 219] width 251 height 20
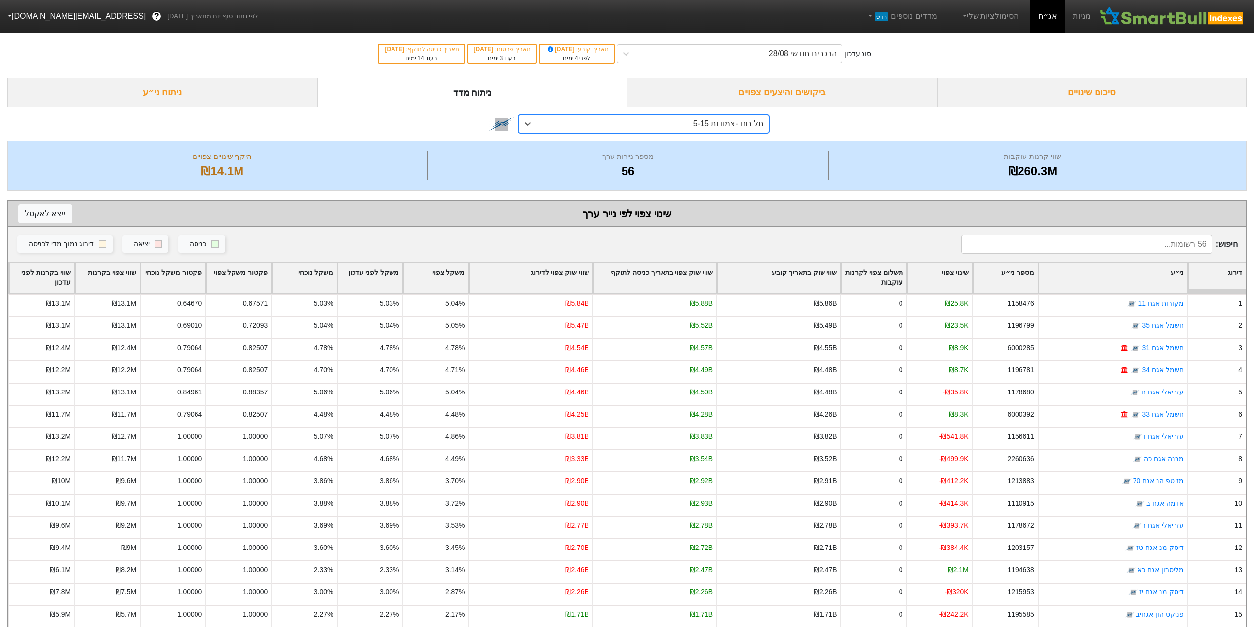
click at [591, 125] on div "תל בונד-צמודות 5-15" at bounding box center [653, 124] width 232 height 18
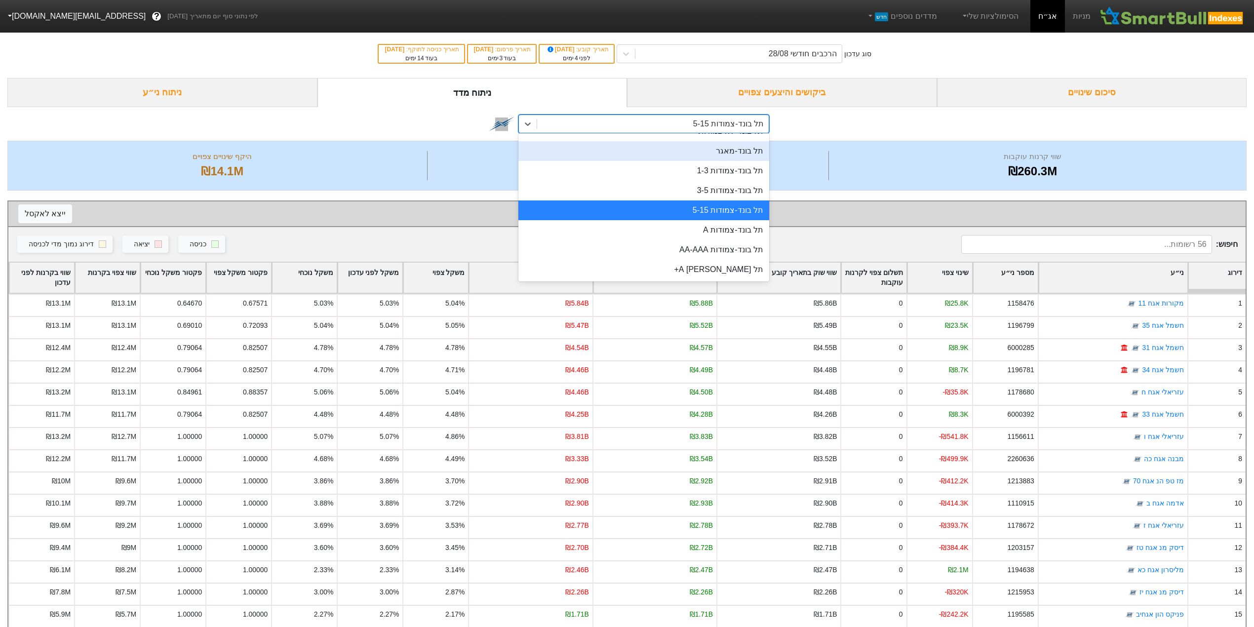
scroll to position [407, 0]
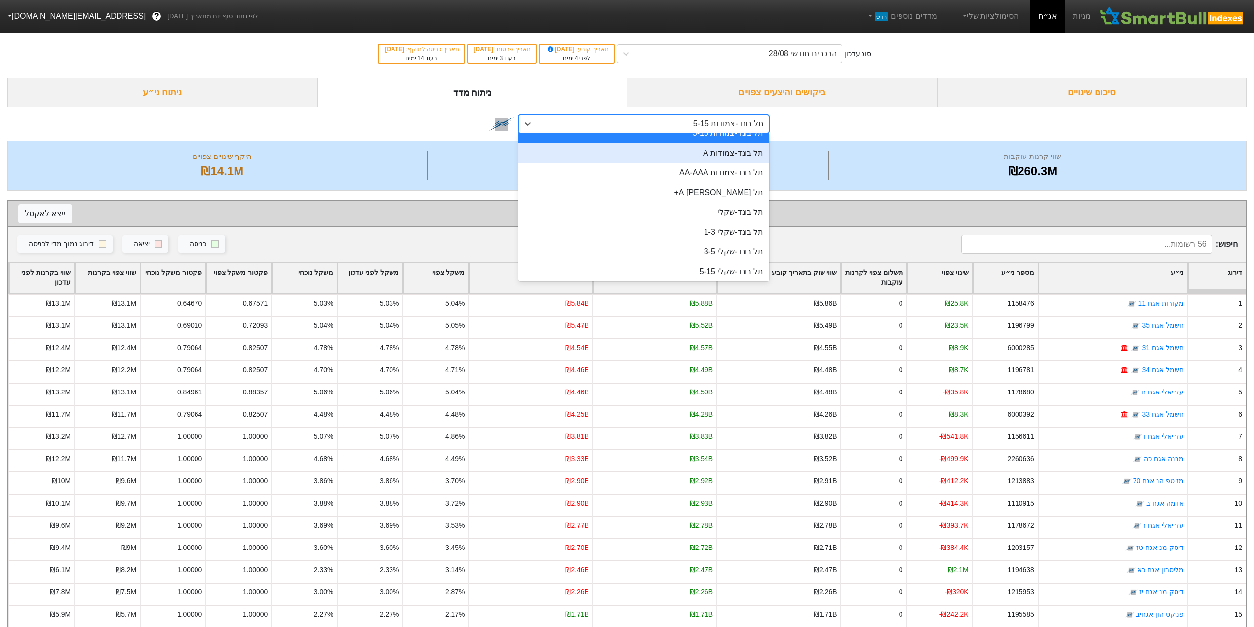
click at [716, 155] on div "תל בונד-צמודות A" at bounding box center [644, 153] width 251 height 20
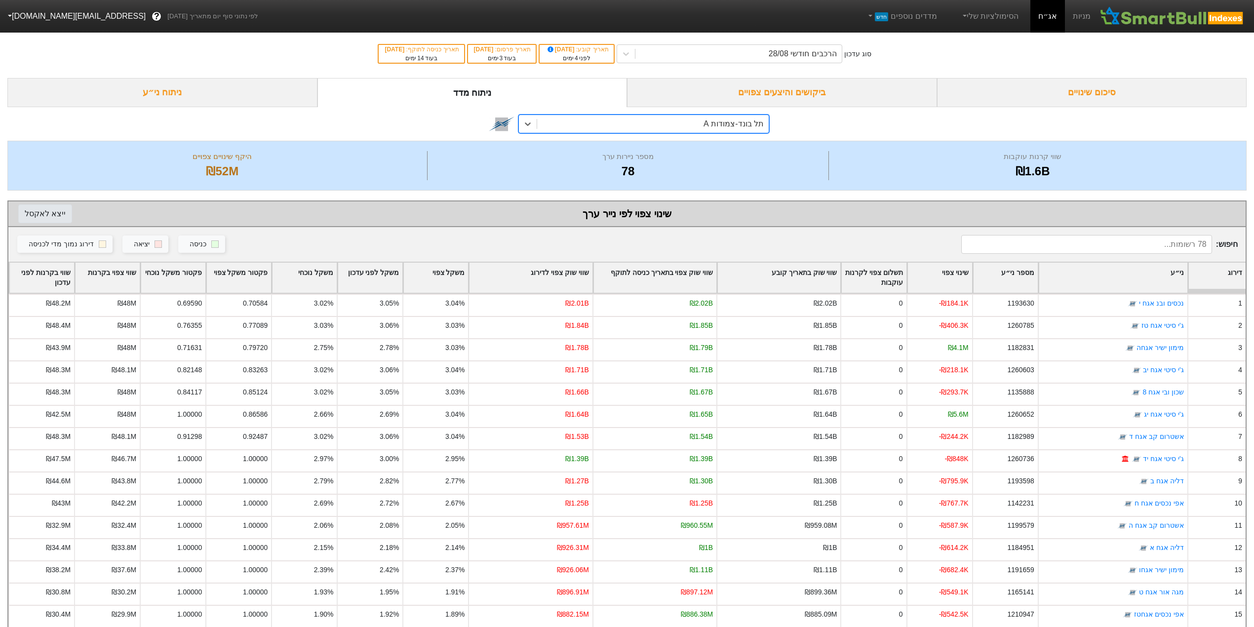
click at [49, 215] on button "ייצא ל אקסל" at bounding box center [45, 213] width 54 height 19
click at [724, 125] on div "תל בונד-צמודות A" at bounding box center [734, 124] width 60 height 12
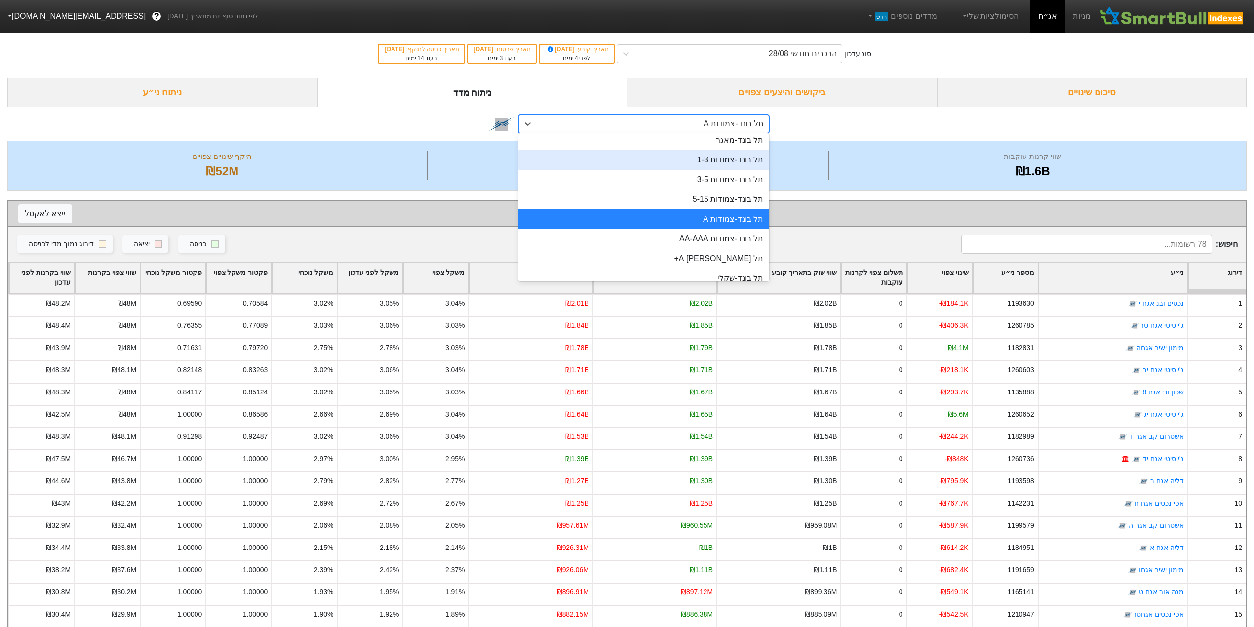
scroll to position [361, 0]
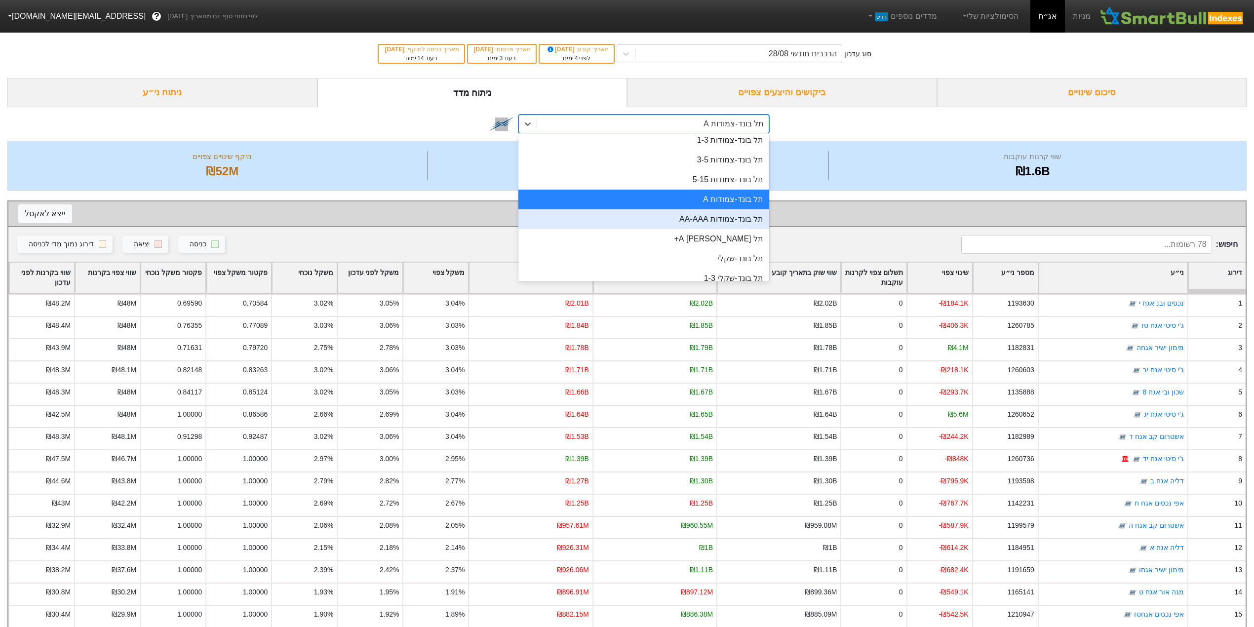
click at [697, 214] on div "תל בונד-צמודות AA-AAA" at bounding box center [644, 219] width 251 height 20
